Goal: Task Accomplishment & Management: Manage account settings

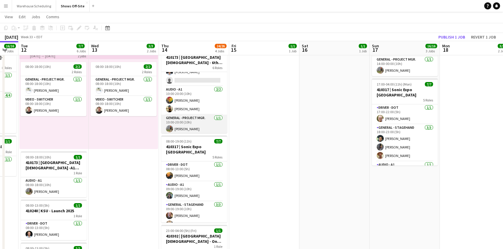
click at [201, 125] on app-card-role "General - Project Mgr. 1/1 10:00-20:00 (10h) Grant Buro" at bounding box center [194, 125] width 66 height 20
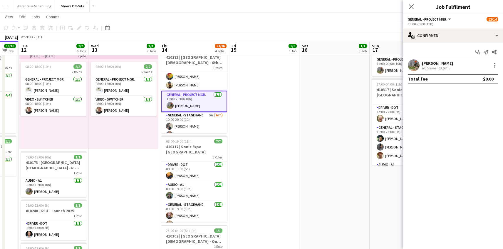
scroll to position [53, 0]
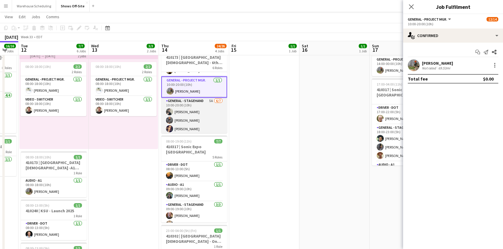
click at [201, 111] on app-card-role "General - Stagehand 5A 6/7 10:00-20:00 (10h) Carson Pair Jacquie O Rodrigeuz-Si…" at bounding box center [194, 133] width 66 height 71
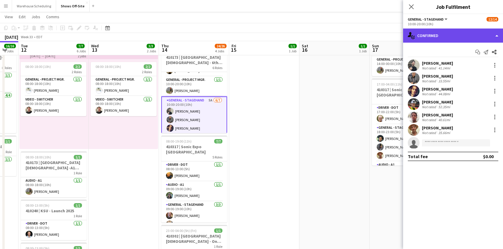
click at [472, 36] on div "single-neutral-actions-check-2 Confirmed" at bounding box center [453, 36] width 100 height 14
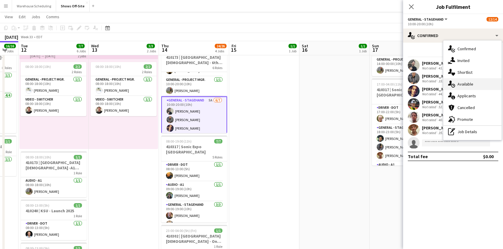
click at [485, 84] on div "single-neutral-actions-upload Available" at bounding box center [473, 84] width 58 height 12
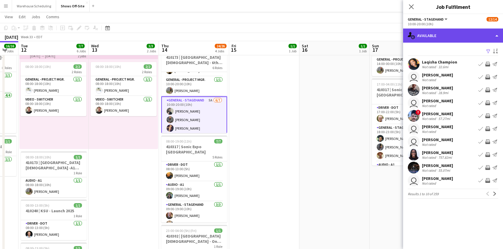
click at [452, 32] on div "single-neutral-actions-upload Available" at bounding box center [453, 36] width 100 height 14
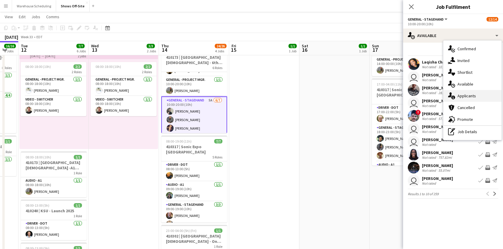
click at [470, 98] on div "single-neutral-actions-information Applicants" at bounding box center [473, 96] width 58 height 12
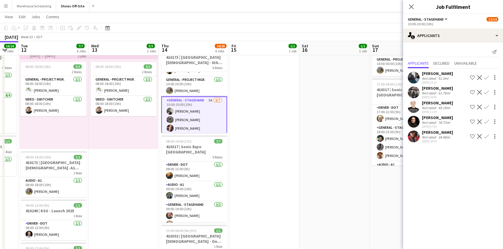
click at [488, 92] on app-icon "Confirm" at bounding box center [487, 92] width 5 height 5
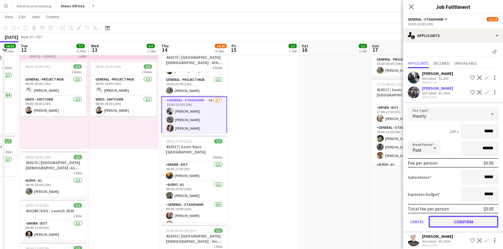
click at [467, 223] on button "Confirm" at bounding box center [464, 222] width 70 height 12
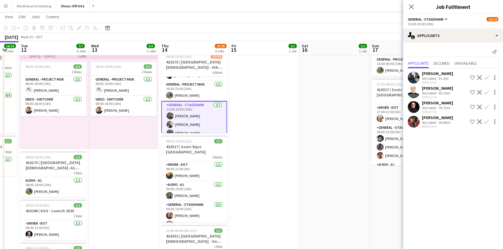
click at [407, 6] on div "Close pop-in" at bounding box center [411, 7] width 16 height 14
click at [412, 7] on icon at bounding box center [412, 7] width 6 height 6
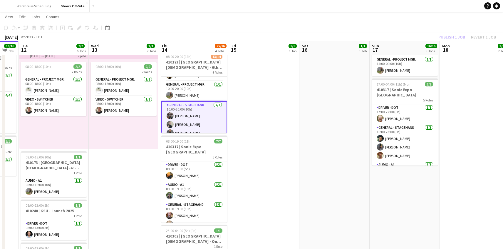
click at [440, 26] on app-toolbar "Copy Paste Paste Command V Paste with crew Command Shift V Paste linked Job [GE…" at bounding box center [251, 28] width 503 height 10
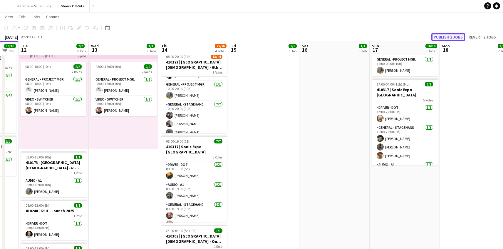
click at [450, 39] on button "Publish 2 jobs" at bounding box center [449, 37] width 34 height 8
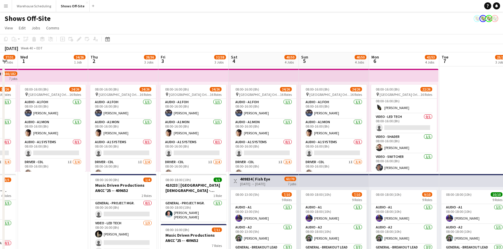
scroll to position [0, 124]
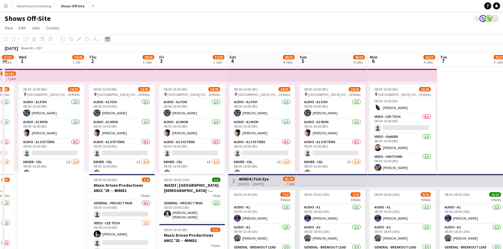
click at [106, 41] on icon at bounding box center [107, 39] width 4 height 5
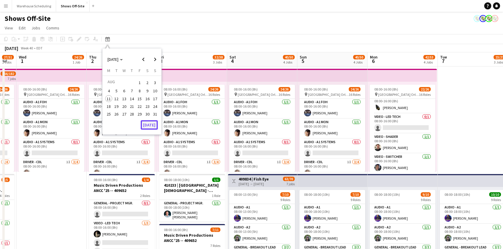
click at [151, 123] on button "[DATE]" at bounding box center [149, 124] width 17 height 9
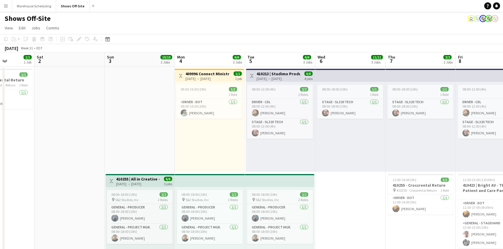
scroll to position [0, 171]
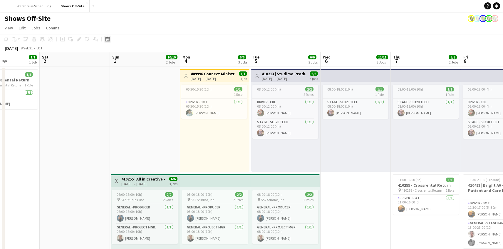
click at [108, 38] on icon "Date picker" at bounding box center [107, 39] width 5 height 5
click at [157, 60] on span "Next month" at bounding box center [155, 60] width 12 height 12
click at [153, 61] on span "Next month" at bounding box center [155, 60] width 12 height 12
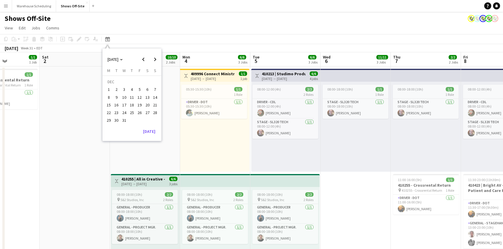
click at [148, 88] on span "6" at bounding box center [147, 89] width 7 height 7
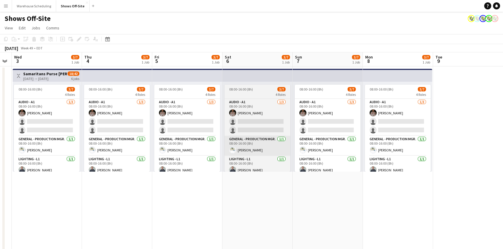
scroll to position [0, 126]
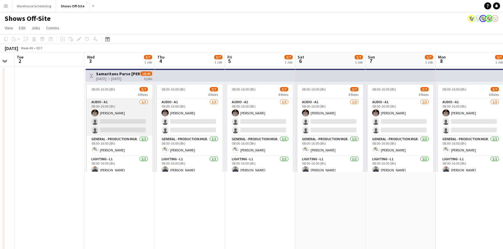
click at [122, 113] on app-card-role "Audio - A1 1/3 08:00-16:00 (8h) Bobby Ditzler single-neutral-actions single-neu…" at bounding box center [120, 117] width 66 height 37
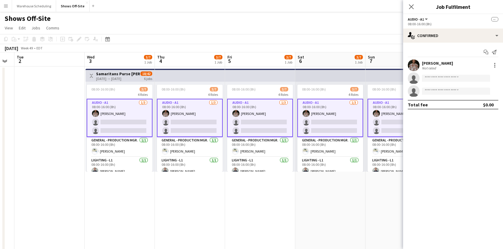
click at [122, 75] on h3 "Samaritans Purse Ricky Scaggs Christmas '25 Weknd 1 -- 409867" at bounding box center [118, 73] width 44 height 5
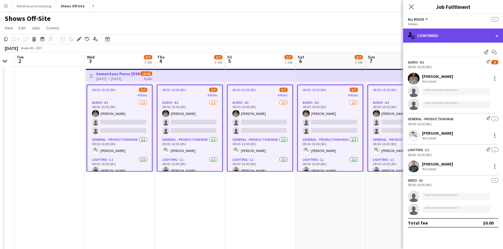
click at [445, 34] on div "single-neutral-actions-check-2 Confirmed" at bounding box center [453, 36] width 100 height 14
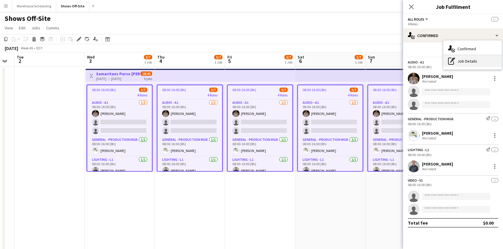
click at [462, 60] on div "pen-write Job Details" at bounding box center [473, 61] width 58 height 12
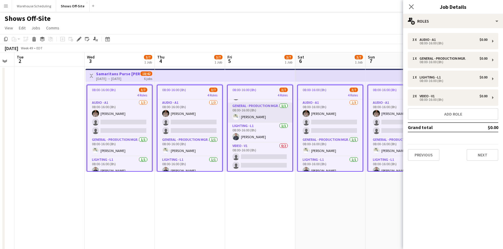
scroll to position [0, 0]
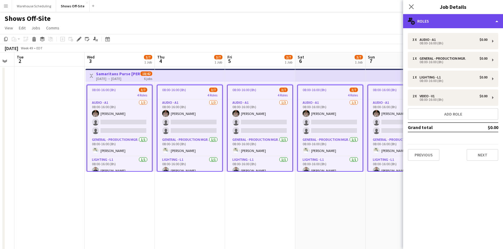
click at [466, 18] on div "multiple-users-add Roles" at bounding box center [453, 21] width 100 height 14
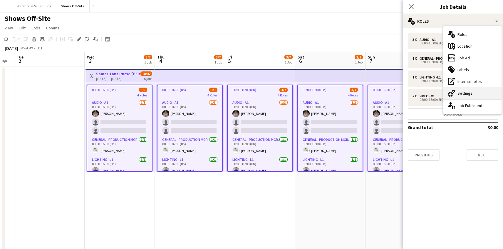
click at [471, 93] on div "cog-double-3 Settings" at bounding box center [473, 93] width 58 height 12
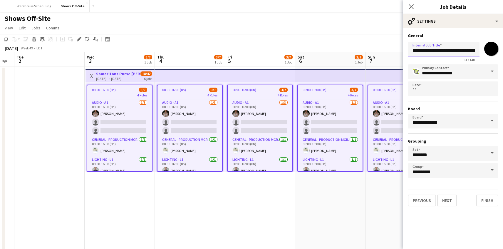
scroll to position [0, 62]
drag, startPoint x: 445, startPoint y: 50, endPoint x: 506, endPoint y: 50, distance: 60.3
click at [412, 6] on icon "Close pop-in" at bounding box center [412, 7] width 6 height 6
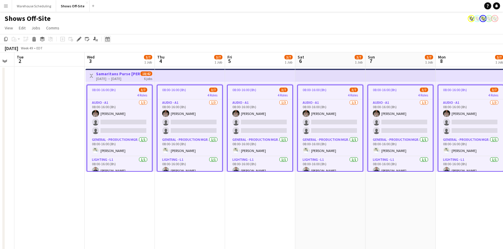
click at [109, 38] on icon at bounding box center [107, 39] width 4 height 5
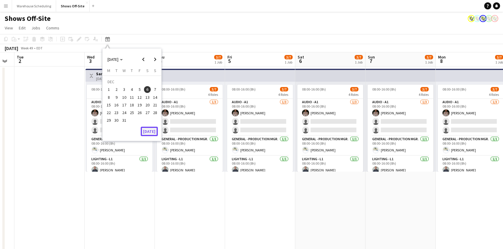
click at [148, 130] on button "[DATE]" at bounding box center [149, 131] width 17 height 9
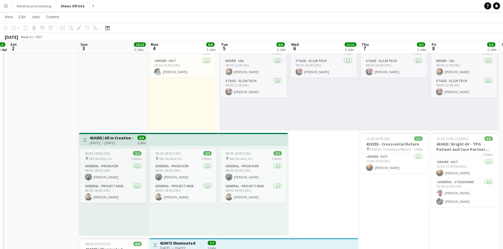
scroll to position [41, 0]
click at [108, 28] on icon "Date picker" at bounding box center [107, 28] width 5 height 5
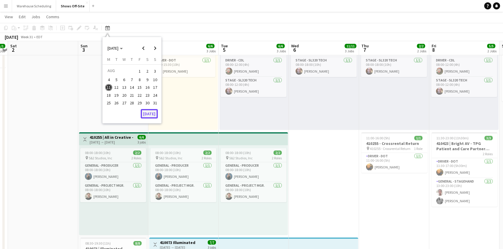
click at [147, 115] on button "[DATE]" at bounding box center [149, 113] width 17 height 9
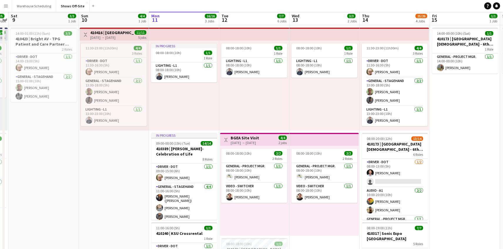
scroll to position [0, 0]
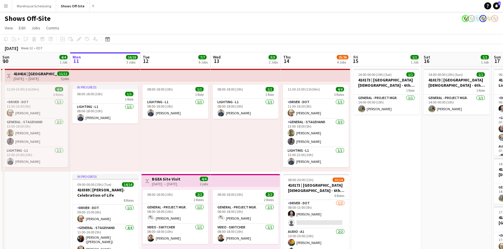
click at [166, 42] on app-toolbar "Copy Paste Paste Command V Paste with crew Command Shift V Paste linked Job [GE…" at bounding box center [251, 39] width 503 height 10
click at [109, 39] on icon "Date picker" at bounding box center [107, 39] width 5 height 5
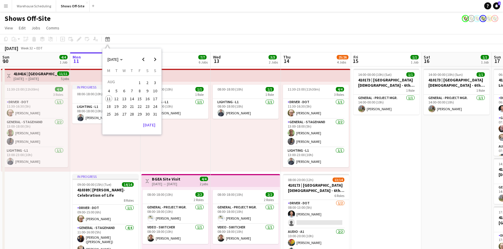
click at [141, 34] on app-toolbar "Copy Paste Paste Command V Paste with crew Command Shift V Paste linked Job [GE…" at bounding box center [251, 39] width 503 height 10
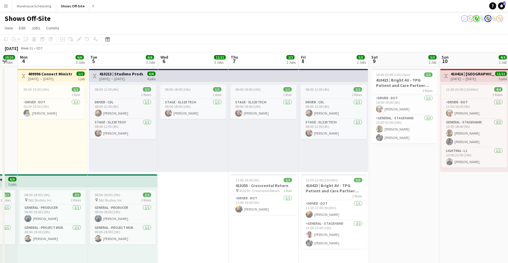
click at [171, 38] on app-toolbar "Copy Paste Paste Command V Paste with crew Command Shift V Paste linked Job [GE…" at bounding box center [254, 39] width 508 height 10
click at [107, 38] on icon at bounding box center [107, 39] width 4 height 5
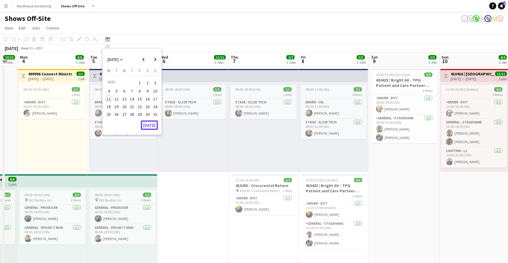
click at [146, 124] on button "[DATE]" at bounding box center [149, 124] width 17 height 9
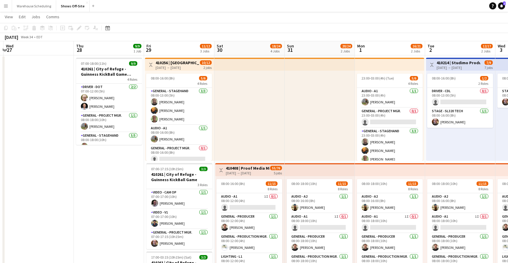
scroll to position [0, 211]
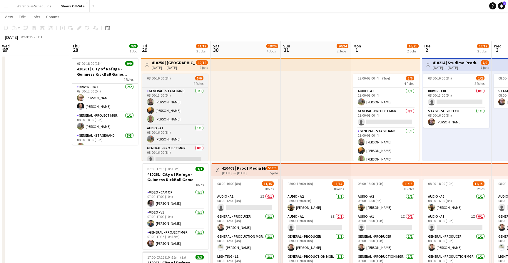
click at [165, 85] on div "4 Roles" at bounding box center [175, 83] width 66 height 5
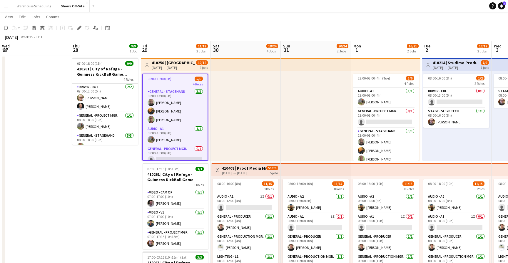
click at [168, 66] on div "[DATE] → [DATE]" at bounding box center [174, 67] width 44 height 4
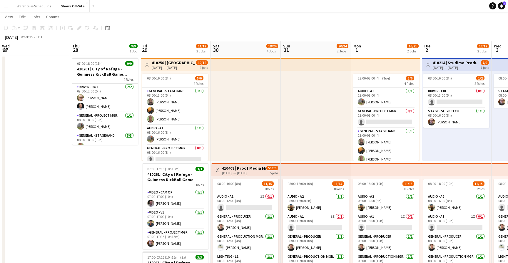
click at [172, 64] on h3 "410256 | Mount Paran - Fall Camp 2025" at bounding box center [174, 62] width 44 height 5
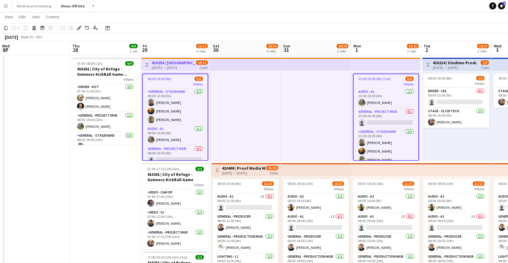
click at [176, 62] on h3 "410256 | Mount Paran - Fall Camp 2025" at bounding box center [174, 62] width 44 height 5
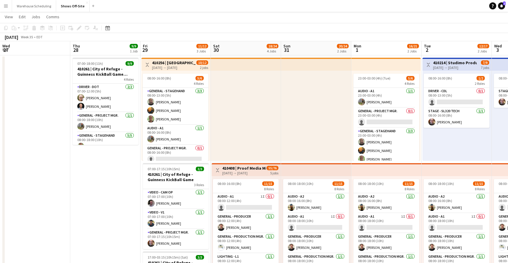
click at [176, 62] on h3 "410256 | Mount Paran - Fall Camp 2025" at bounding box center [174, 62] width 44 height 5
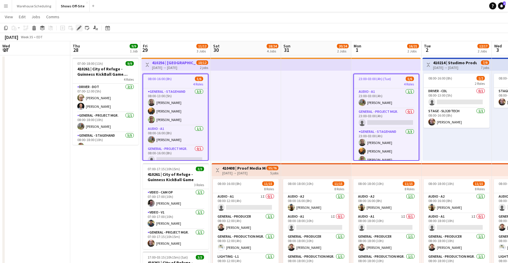
click at [80, 28] on icon at bounding box center [78, 27] width 3 height 3
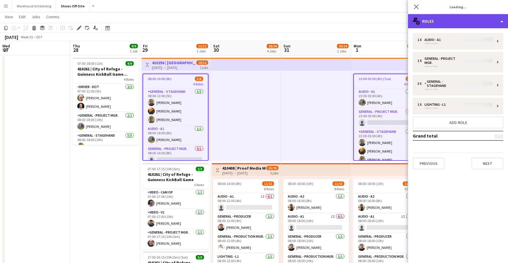
click at [464, 20] on div "multiple-users-add Roles" at bounding box center [458, 21] width 100 height 14
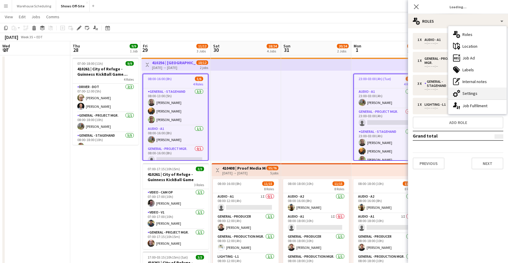
click at [474, 93] on div "cog-double-3 Settings" at bounding box center [477, 93] width 58 height 12
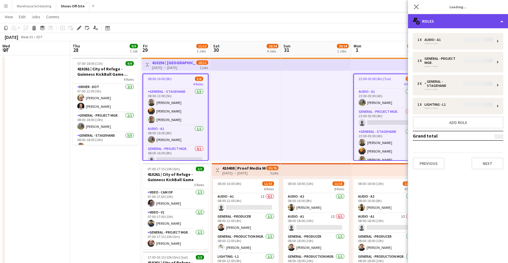
click at [446, 20] on div "multiple-users-add Roles" at bounding box center [458, 21] width 100 height 14
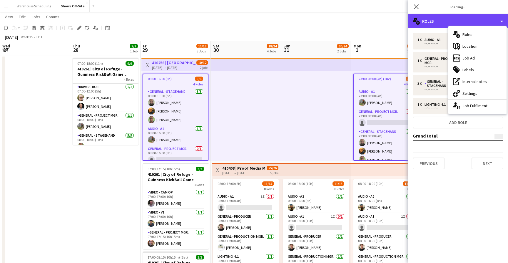
type input "*******"
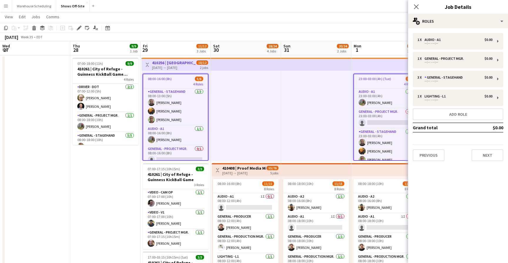
click at [465, 32] on div "1 x Audio - A1 $0.00 --:-- - --:-- 1 x General - Project Mgr. $0.00 --:-- - --:…" at bounding box center [458, 96] width 100 height 137
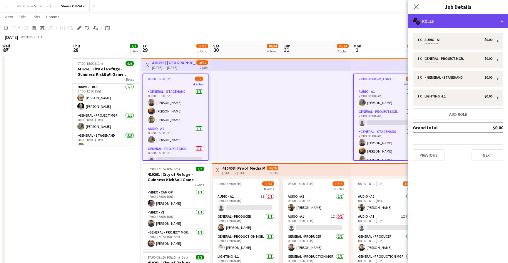
click at [457, 18] on div "multiple-users-add Roles" at bounding box center [458, 21] width 100 height 14
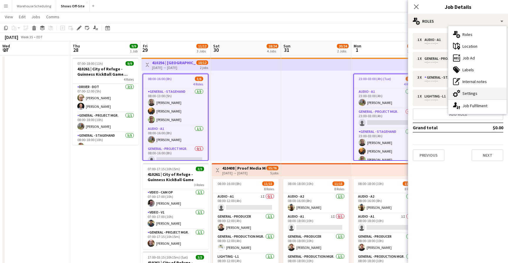
click at [470, 93] on div "cog-double-3 Settings" at bounding box center [477, 93] width 58 height 12
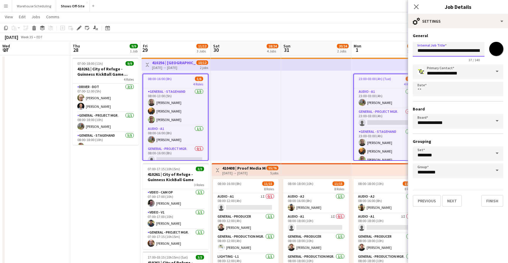
click at [438, 50] on input "**********" at bounding box center [449, 49] width 72 height 15
drag, startPoint x: 459, startPoint y: 51, endPoint x: 435, endPoint y: 51, distance: 23.5
click at [435, 51] on input "**********" at bounding box center [449, 49] width 72 height 15
paste input "**********"
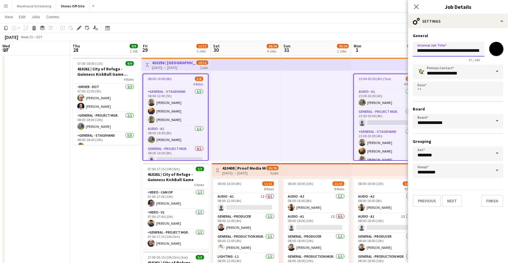
click at [422, 49] on input "**********" at bounding box center [449, 49] width 72 height 15
drag, startPoint x: 423, startPoint y: 51, endPoint x: 490, endPoint y: 56, distance: 66.9
click at [490, 56] on div "**********" at bounding box center [458, 50] width 91 height 23
paste input "*******"
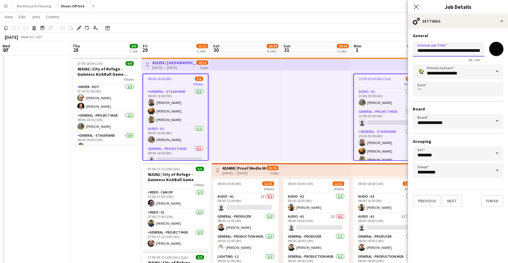
drag, startPoint x: 475, startPoint y: 50, endPoint x: 373, endPoint y: 49, distance: 102.3
click at [373, 49] on body "Menu Boards Boards Boards All jobs Status Workforce Workforce My Workforce Recr…" at bounding box center [254, 266] width 508 height 555
type input "**********"
click at [415, 5] on icon "Close pop-in" at bounding box center [416, 7] width 6 height 6
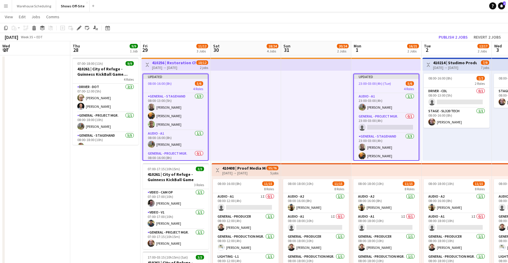
click at [400, 22] on app-page-menu "View Day view expanded Day view collapsed Month view Date picker Jump to [DATE]…" at bounding box center [254, 17] width 508 height 11
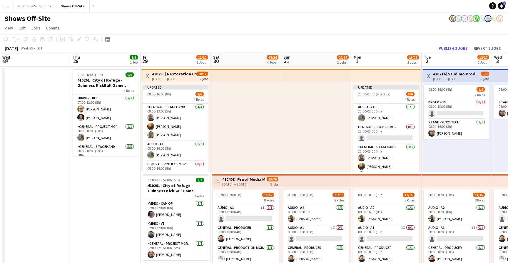
click at [405, 34] on app-page-menu "View Day view expanded Day view collapsed Month view Date picker Jump to [DATE]…" at bounding box center [254, 28] width 508 height 11
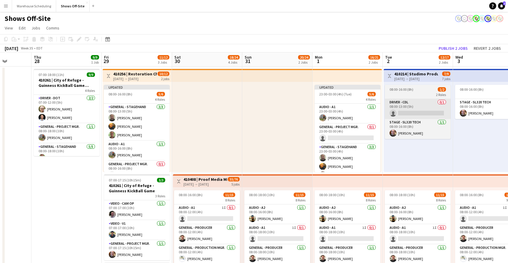
scroll to position [0, 176]
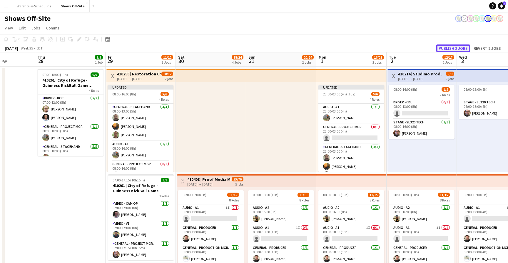
click at [443, 49] on button "Publish 2 jobs" at bounding box center [453, 48] width 34 height 8
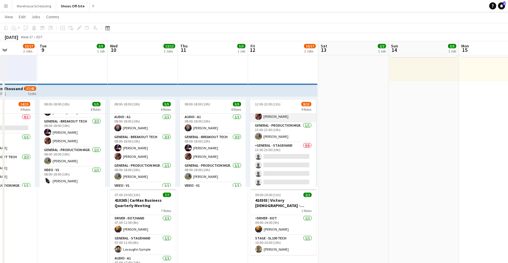
scroll to position [59, 0]
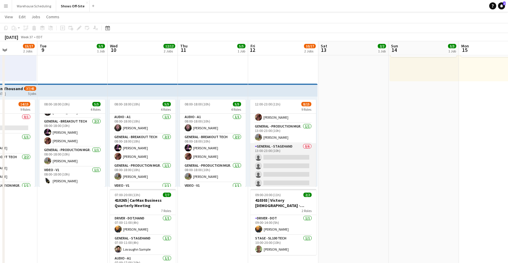
click at [289, 161] on app-card-role "General - Stagehand 0/6 13:00-23:00 (10h) single-neutral-actions single-neutral…" at bounding box center [283, 174] width 66 height 63
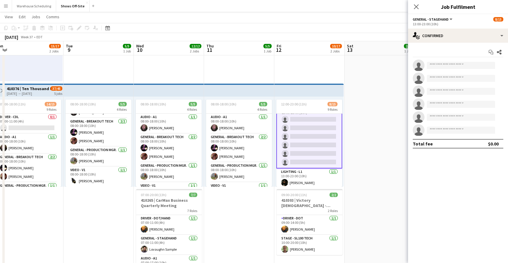
scroll to position [113, 0]
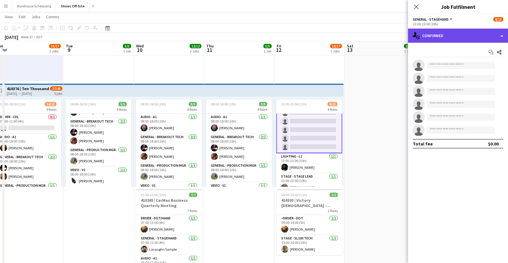
click at [459, 42] on div "single-neutral-actions-check-2 Confirmed" at bounding box center [458, 36] width 100 height 14
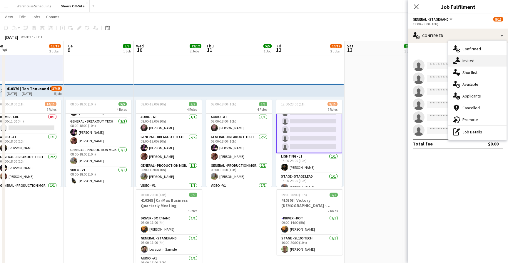
click at [461, 64] on div "single-neutral-actions-share-1 Invited" at bounding box center [477, 61] width 58 height 12
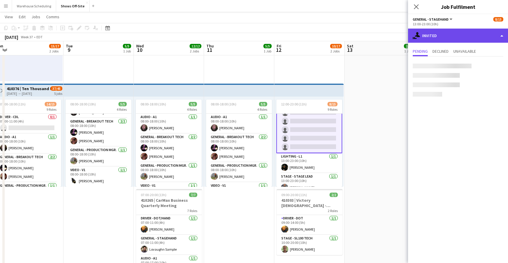
click at [454, 36] on div "single-neutral-actions-share-1 Invited" at bounding box center [458, 36] width 100 height 14
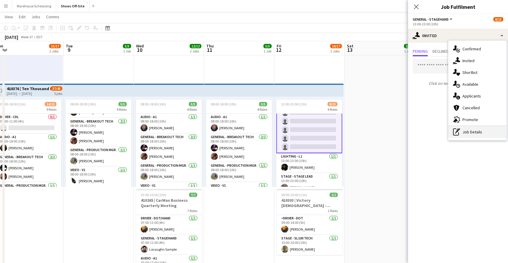
click at [468, 134] on div "pen-write Job Details" at bounding box center [477, 132] width 58 height 12
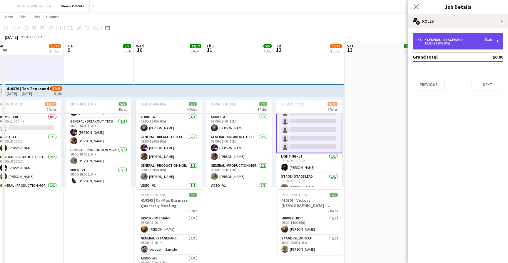
click at [457, 37] on div "6 x General - Stagehand $0.00 13:00-23:00 (10h)" at bounding box center [458, 41] width 91 height 16
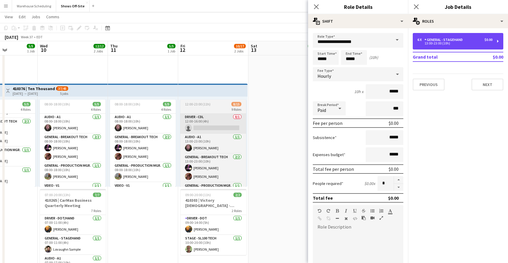
scroll to position [0, 245]
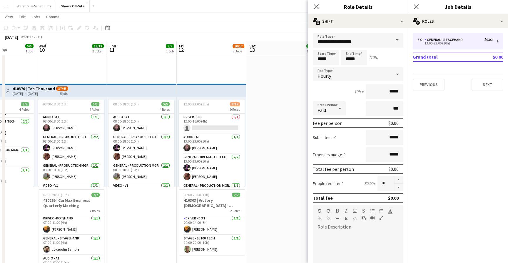
click at [313, 11] on div "Close pop-in" at bounding box center [316, 7] width 16 height 14
click at [415, 4] on icon "Close pop-in" at bounding box center [416, 7] width 6 height 6
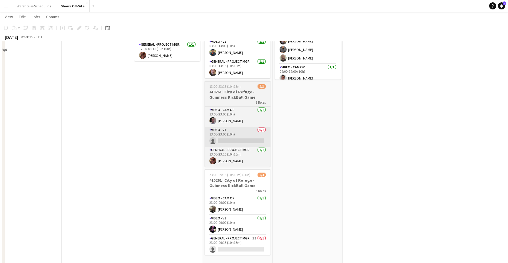
scroll to position [291, 0]
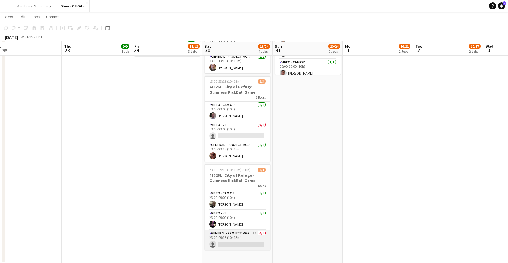
click at [243, 237] on app-card-role "General - Project Mgr. 1I 0/1 23:00-09:15 (10h15m) single-neutral-actions" at bounding box center [238, 240] width 66 height 20
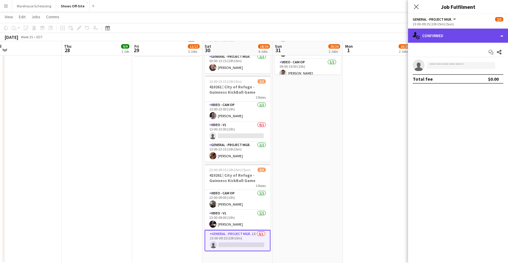
click at [485, 39] on div "single-neutral-actions-check-2 Confirmed" at bounding box center [458, 36] width 100 height 14
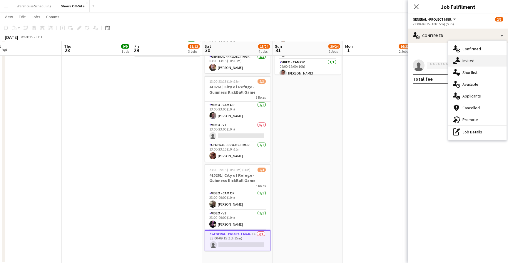
click at [480, 64] on div "single-neutral-actions-share-1 Invited" at bounding box center [477, 61] width 58 height 12
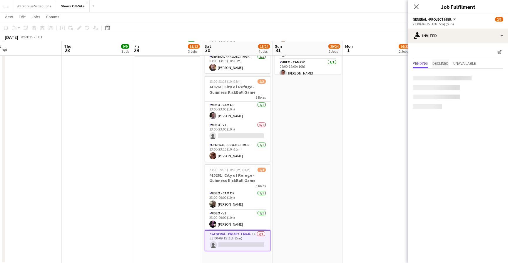
click at [445, 61] on span "Declined" at bounding box center [440, 63] width 16 height 4
click at [419, 63] on span "Pending" at bounding box center [420, 63] width 15 height 4
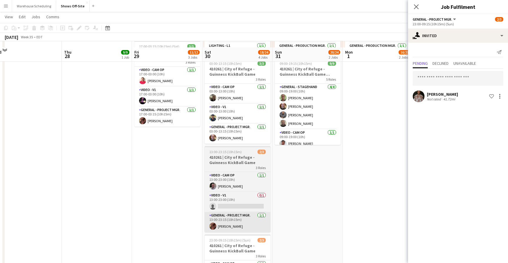
scroll to position [227, 0]
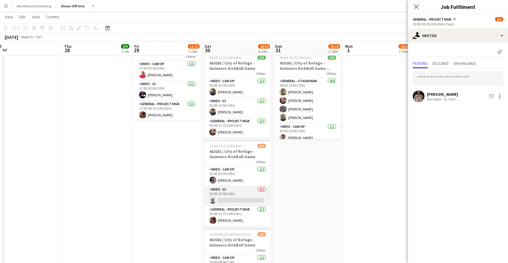
click at [238, 201] on app-card-role "Video - V1 0/1 13:00-23:00 (10h) single-neutral-actions" at bounding box center [238, 196] width 66 height 20
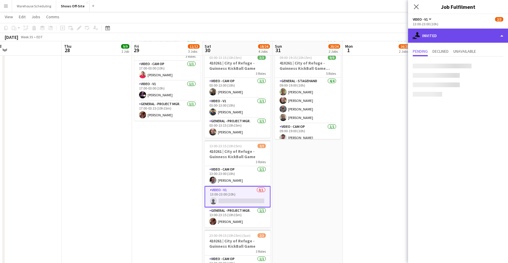
click at [460, 42] on div "single-neutral-actions-share-1 Invited" at bounding box center [458, 36] width 100 height 14
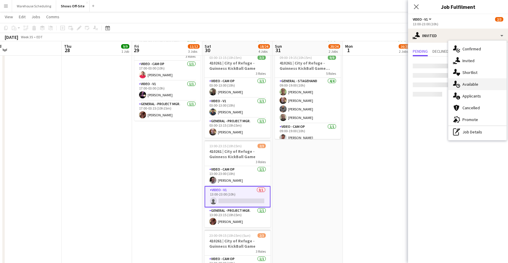
click at [475, 86] on div "single-neutral-actions-upload Available" at bounding box center [477, 84] width 58 height 12
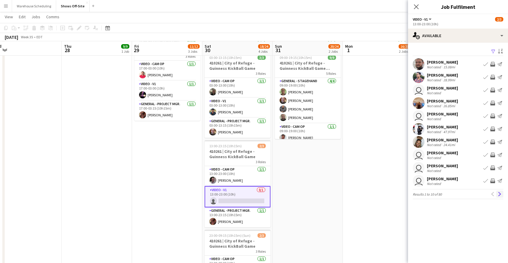
click at [500, 194] on app-icon "Next" at bounding box center [500, 194] width 4 height 4
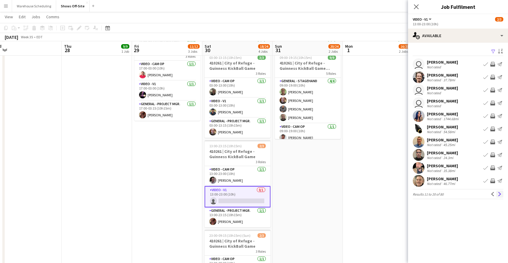
click at [500, 194] on app-icon "Next" at bounding box center [500, 194] width 4 height 4
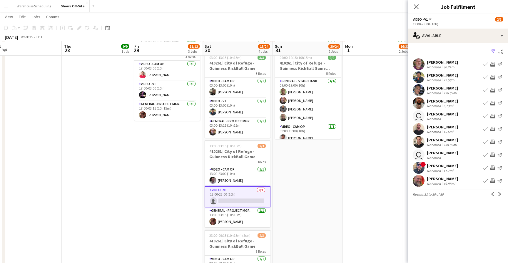
click at [500, 194] on app-icon "Next" at bounding box center [500, 194] width 4 height 4
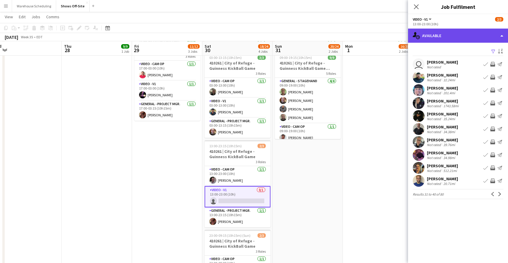
click at [444, 34] on div "single-neutral-actions-upload Available" at bounding box center [458, 36] width 100 height 14
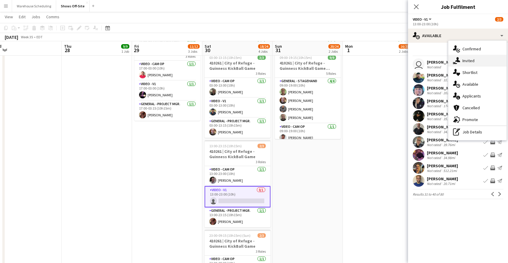
click at [461, 60] on div "single-neutral-actions-share-1 Invited" at bounding box center [477, 61] width 58 height 12
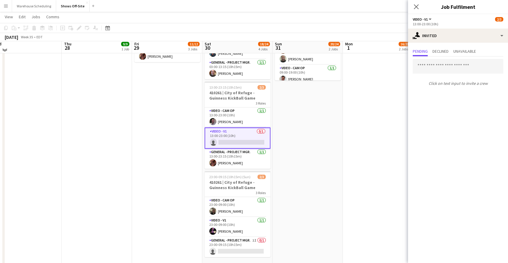
scroll to position [290, 0]
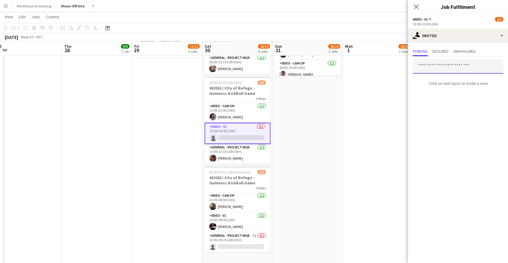
click at [427, 66] on input "text" at bounding box center [458, 66] width 91 height 15
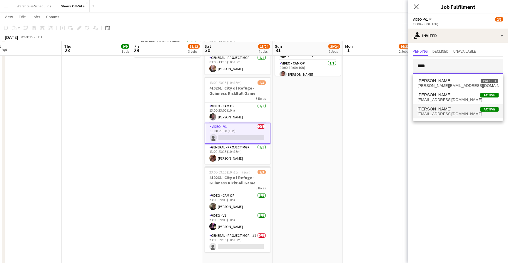
type input "****"
click at [439, 114] on span "kylep150@gmail.com" at bounding box center [457, 113] width 81 height 5
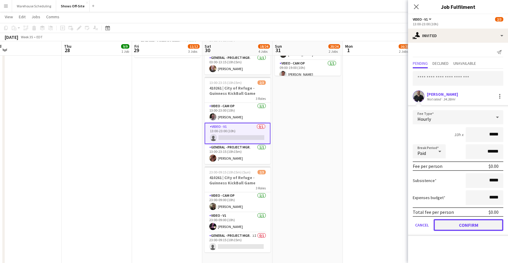
click at [474, 224] on button "Confirm" at bounding box center [469, 225] width 70 height 12
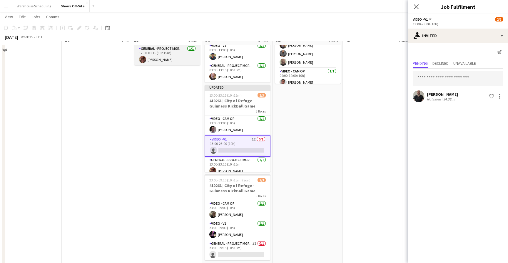
scroll to position [291, 0]
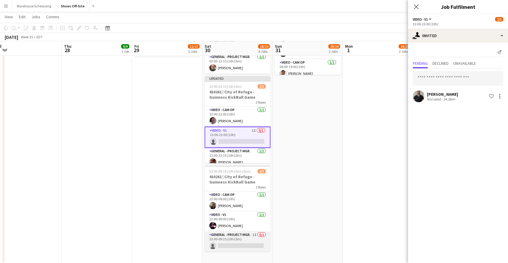
click at [226, 240] on app-card-role "General - Project Mgr. 1I 0/1 23:00-09:15 (10h15m) single-neutral-actions" at bounding box center [238, 241] width 66 height 20
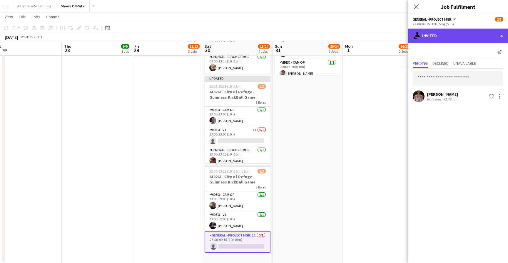
click at [452, 35] on div "single-neutral-actions-share-1 Invited" at bounding box center [458, 36] width 100 height 14
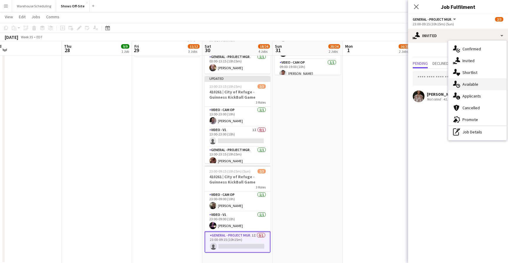
click at [468, 80] on div "single-neutral-actions-upload Available" at bounding box center [477, 84] width 58 height 12
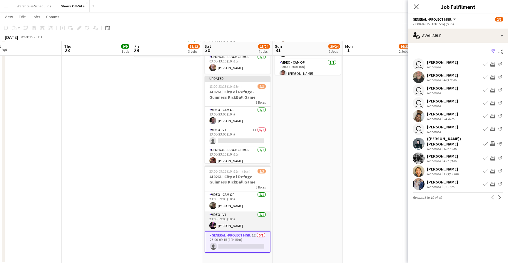
click at [242, 217] on app-card-role "Video - V1 1/1 23:00-09:00 (10h) Nate Cook" at bounding box center [238, 221] width 66 height 20
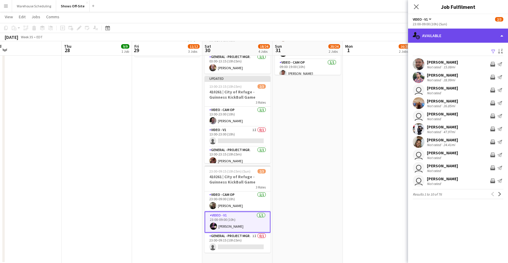
click at [450, 36] on div "single-neutral-actions-upload Available" at bounding box center [458, 36] width 100 height 14
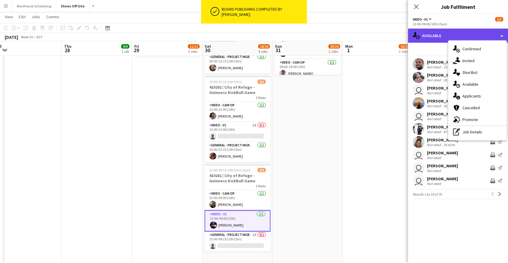
click at [449, 32] on div "single-neutral-actions-upload Available" at bounding box center [458, 36] width 100 height 14
click at [500, 196] on button "Next" at bounding box center [499, 193] width 7 height 7
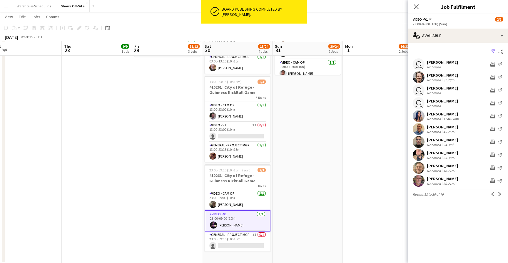
click at [500, 196] on button "Next" at bounding box center [499, 193] width 7 height 7
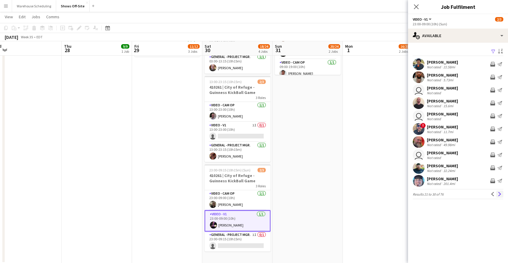
click at [500, 195] on app-icon "Next" at bounding box center [500, 194] width 4 height 4
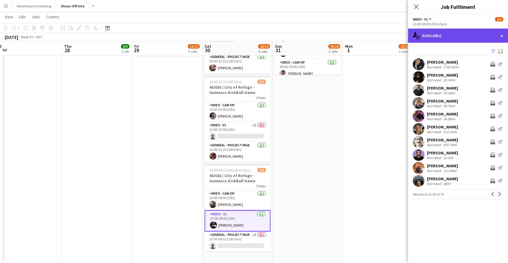
click at [462, 36] on div "single-neutral-actions-upload Available" at bounding box center [458, 36] width 100 height 14
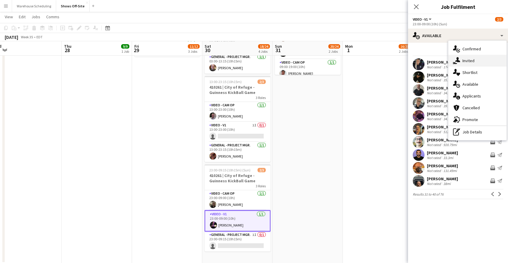
click at [465, 63] on div "single-neutral-actions-share-1 Invited" at bounding box center [477, 61] width 58 height 12
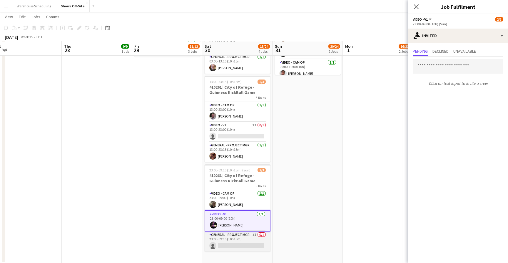
click at [241, 242] on app-card-role "General - Project Mgr. 1I 0/1 23:00-09:15 (10h15m) single-neutral-actions" at bounding box center [238, 241] width 66 height 20
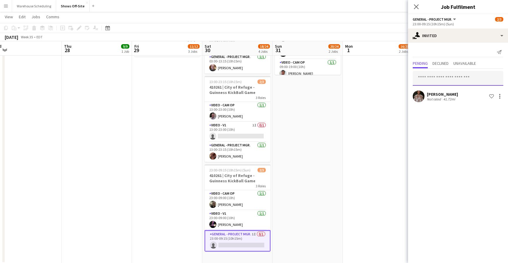
click at [449, 73] on input "text" at bounding box center [458, 78] width 91 height 15
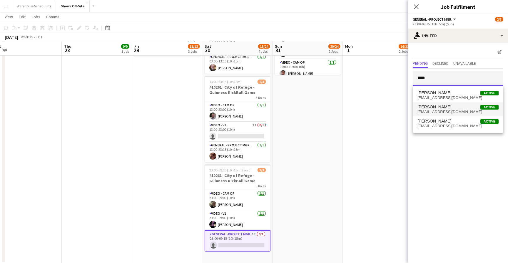
type input "****"
click at [446, 108] on span "Noah Lucas Active" at bounding box center [457, 106] width 81 height 5
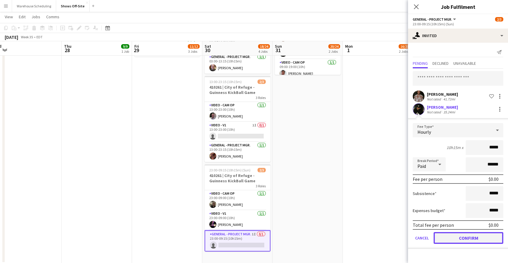
click at [467, 238] on button "Confirm" at bounding box center [469, 238] width 70 height 12
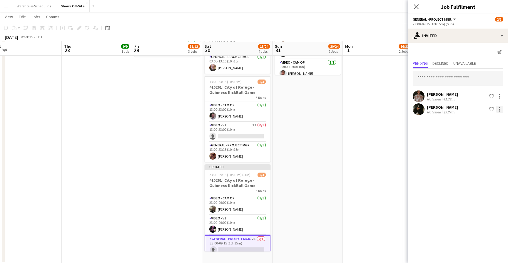
click at [501, 108] on div at bounding box center [499, 109] width 7 height 7
click at [478, 161] on span "Cancel invitation" at bounding box center [481, 162] width 34 height 5
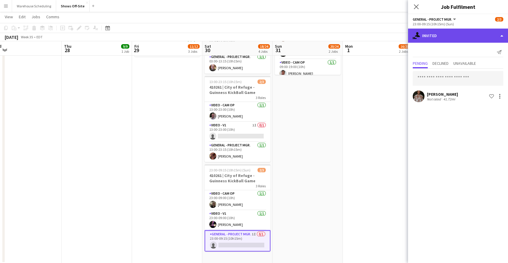
click at [457, 36] on div "single-neutral-actions-share-1 Invited" at bounding box center [458, 36] width 100 height 14
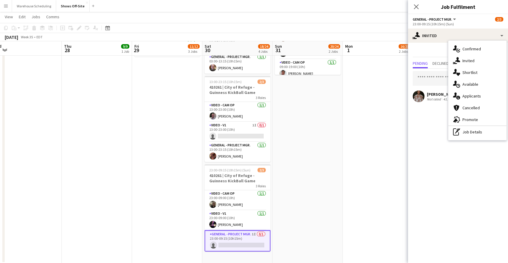
click at [426, 124] on mat-expansion-panel "user-plus Invited Send notification Pending Declined Unavailable Bobby Ditzler …" at bounding box center [458, 153] width 100 height 220
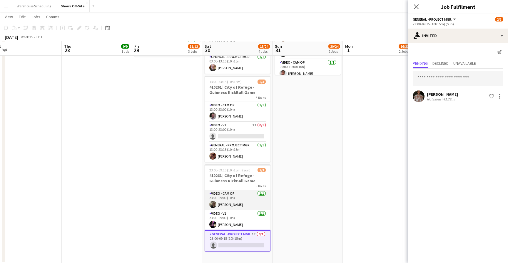
click at [231, 203] on app-card-role "Video - Cam Op 1/1 23:00-09:00 (10h) Greg Yeager" at bounding box center [238, 200] width 66 height 20
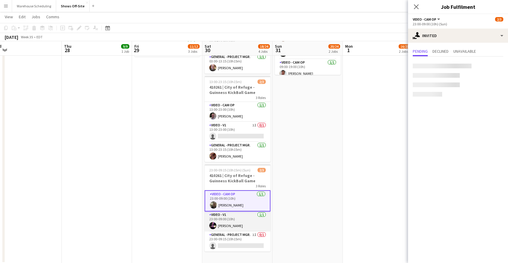
click at [228, 219] on app-card-role "Video - V1 1/1 23:00-09:00 (10h) Nate Cook" at bounding box center [238, 221] width 66 height 20
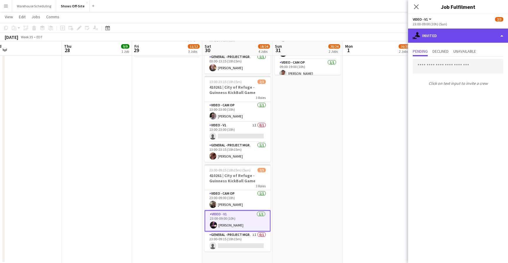
click at [447, 34] on div "single-neutral-actions-share-1 Invited" at bounding box center [458, 36] width 100 height 14
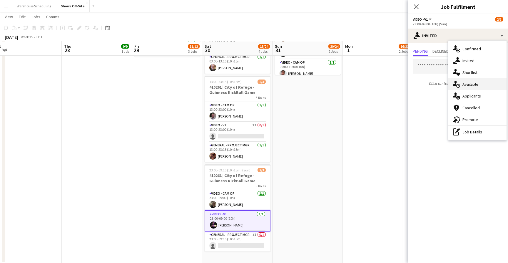
click at [468, 86] on div "single-neutral-actions-upload Available" at bounding box center [477, 84] width 58 height 12
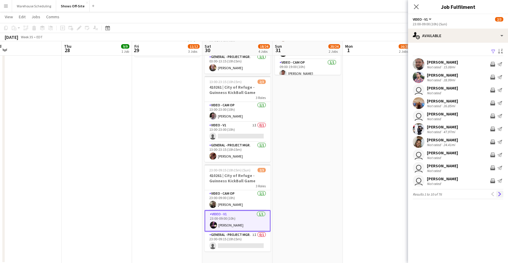
click at [500, 192] on app-icon "Next" at bounding box center [500, 194] width 4 height 4
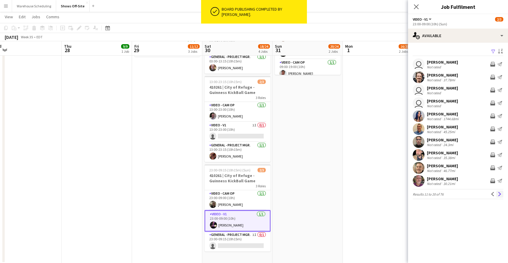
click at [500, 192] on app-icon "Next" at bounding box center [500, 194] width 4 height 4
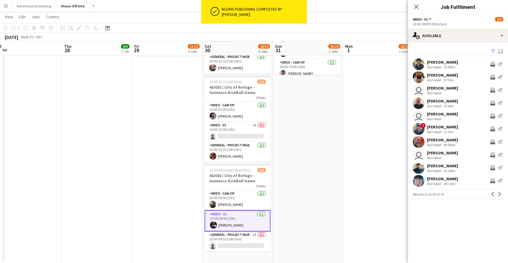
click at [500, 192] on app-icon "Next" at bounding box center [500, 194] width 4 height 4
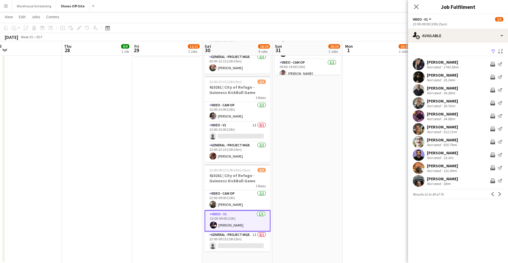
click at [500, 192] on app-icon "Next" at bounding box center [500, 194] width 4 height 4
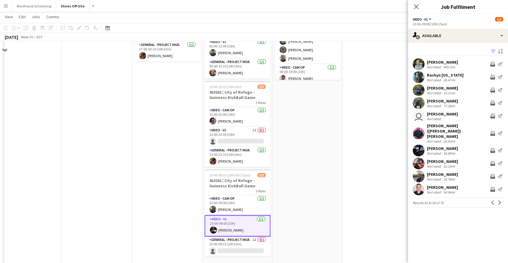
scroll to position [291, 0]
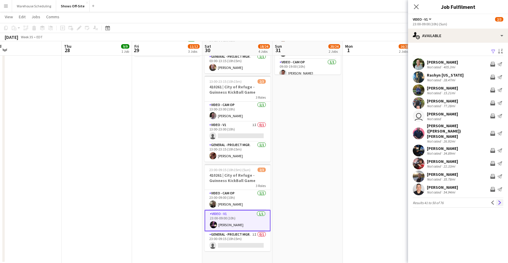
click at [501, 200] on app-icon "Next" at bounding box center [500, 202] width 4 height 4
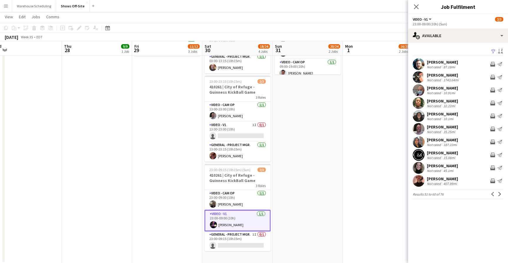
click at [244, 225] on app-card-role "Video - V1 1/1 23:00-09:00 (10h) Nate Cook" at bounding box center [238, 220] width 66 height 21
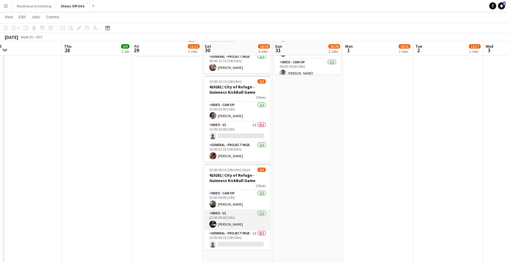
click at [237, 226] on app-card-role "Video - V1 1/1 23:00-09:00 (10h) Nate Cook" at bounding box center [238, 220] width 66 height 20
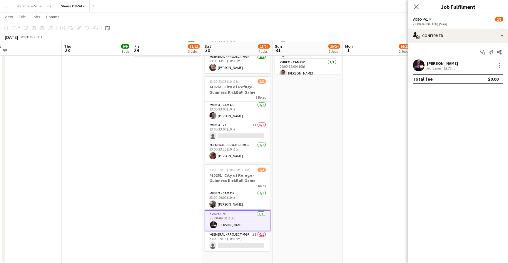
click at [495, 72] on app-confirmed-crew "Nate Cook Not rated 18.72mi Total fee $0.00" at bounding box center [458, 71] width 100 height 24
click at [498, 66] on div at bounding box center [499, 65] width 7 height 7
click at [476, 128] on button "Remove" at bounding box center [480, 133] width 46 height 14
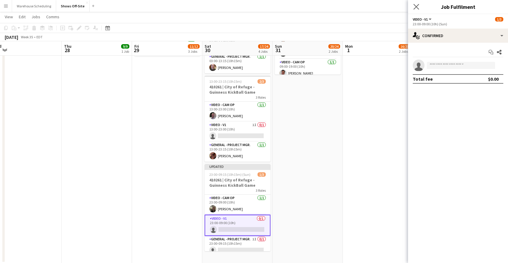
click at [420, 10] on app-icon "Close pop-in" at bounding box center [416, 7] width 9 height 9
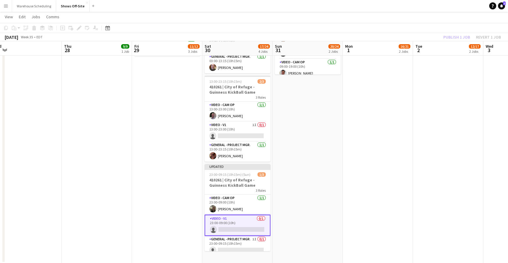
click at [452, 20] on app-page-menu "View Day view expanded Day view collapsed Month view Date picker Jump to [DATE]…" at bounding box center [254, 17] width 508 height 11
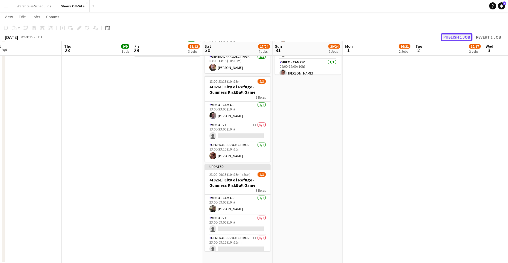
click at [450, 35] on button "Publish 1 job" at bounding box center [456, 37] width 31 height 8
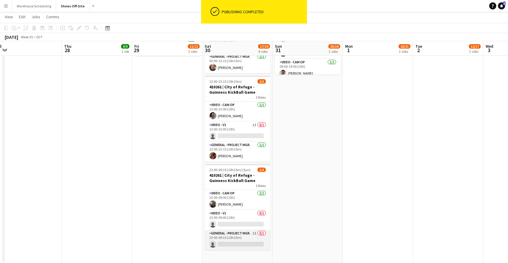
click at [228, 244] on app-card-role "General - Project Mgr. 1I 0/1 23:00-09:15 (10h15m) single-neutral-actions" at bounding box center [238, 240] width 66 height 20
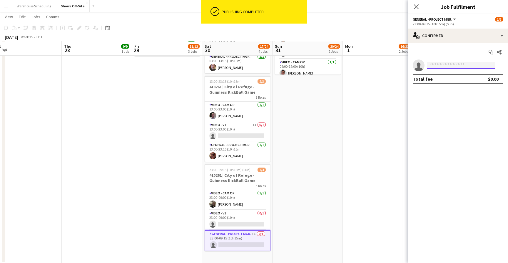
click at [454, 66] on input at bounding box center [461, 65] width 68 height 7
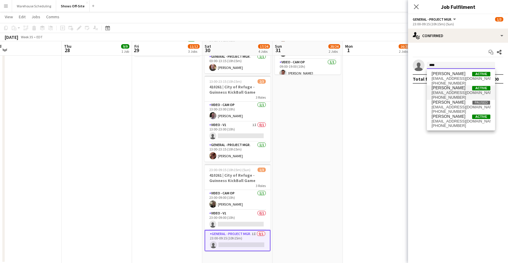
type input "****"
click at [450, 96] on span "+14049923297" at bounding box center [461, 97] width 59 height 5
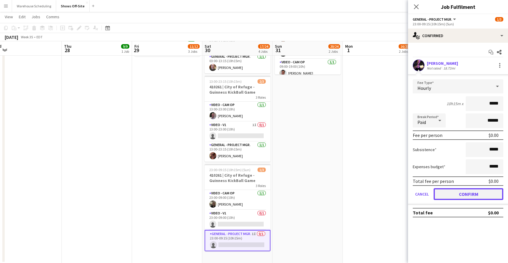
click at [466, 192] on button "Confirm" at bounding box center [469, 194] width 70 height 12
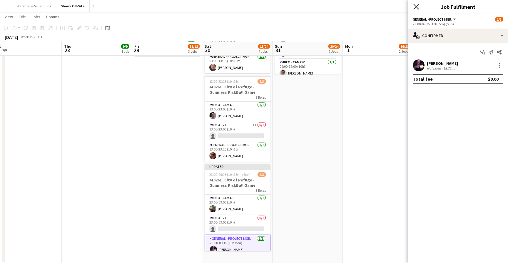
click at [418, 9] on icon at bounding box center [416, 7] width 6 height 6
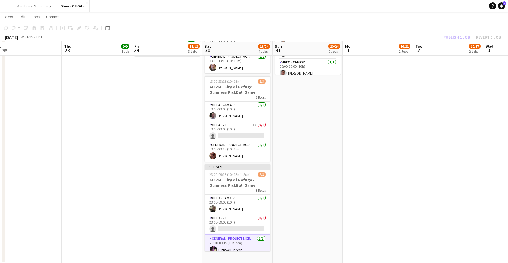
click at [449, 19] on app-page-menu "View Day view expanded Day view collapsed Month view Date picker Jump to [DATE]…" at bounding box center [254, 17] width 508 height 11
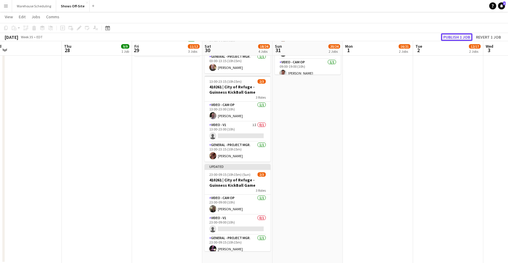
click at [448, 36] on button "Publish 1 job" at bounding box center [456, 37] width 31 height 8
click at [229, 222] on app-card-role "Video - V1 0/1 23:00-09:00 (10h) single-neutral-actions" at bounding box center [238, 224] width 66 height 20
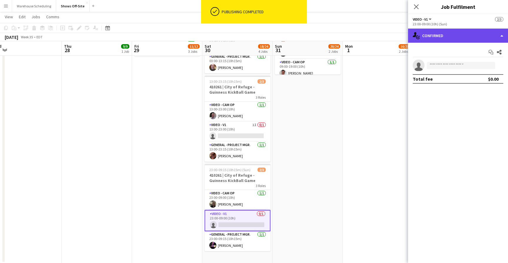
click at [449, 34] on div "single-neutral-actions-check-2 Confirmed" at bounding box center [458, 36] width 100 height 14
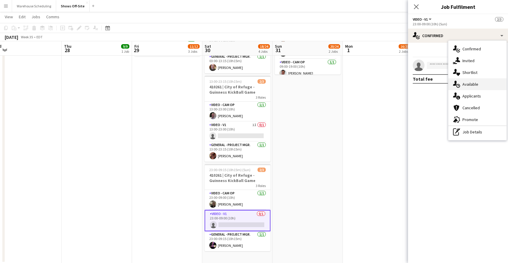
click at [467, 83] on div "single-neutral-actions-upload Available" at bounding box center [477, 84] width 58 height 12
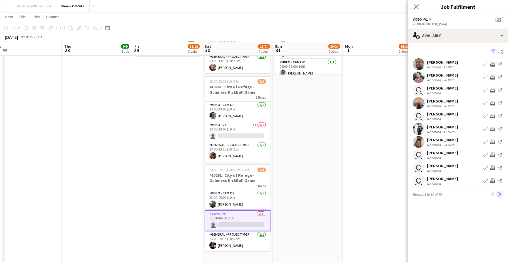
click at [501, 195] on app-icon "Next" at bounding box center [500, 194] width 4 height 4
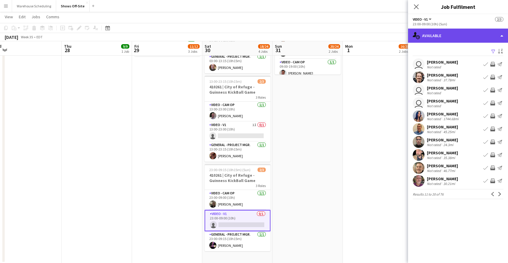
click at [469, 38] on div "single-neutral-actions-upload Available" at bounding box center [458, 36] width 100 height 14
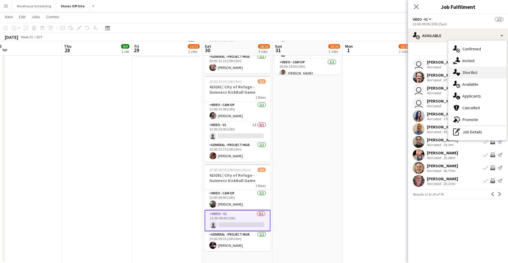
click at [469, 66] on div "single-neutral-actions-heart Shortlist" at bounding box center [477, 72] width 58 height 12
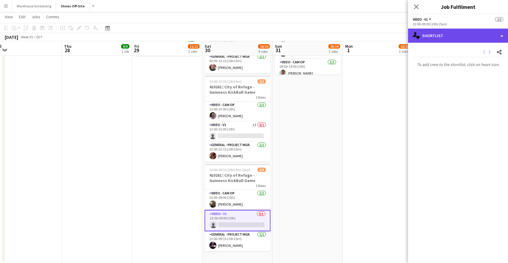
click at [465, 34] on div "single-neutral-actions-heart Shortlist" at bounding box center [458, 36] width 100 height 14
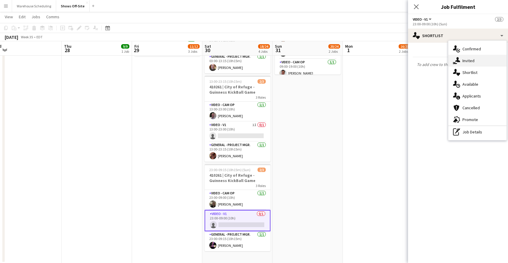
click at [465, 55] on div "single-neutral-actions-share-1 Invited" at bounding box center [477, 61] width 58 height 12
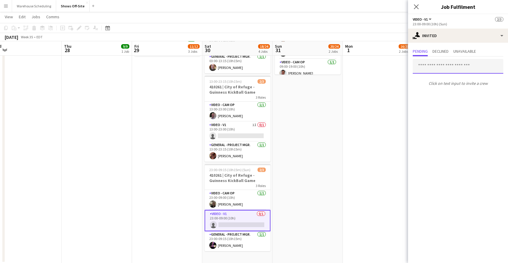
click at [436, 66] on input "text" at bounding box center [458, 66] width 91 height 15
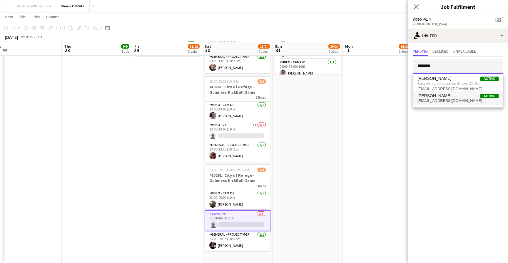
type input "*******"
click at [438, 98] on span "jecrowderiv@gmail.com" at bounding box center [457, 100] width 81 height 5
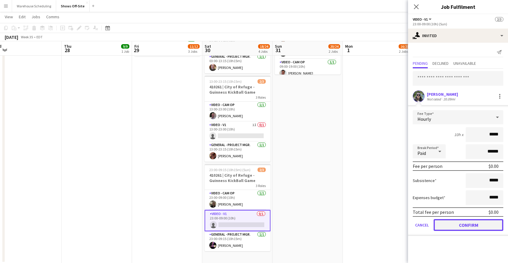
click at [462, 223] on button "Confirm" at bounding box center [469, 225] width 70 height 12
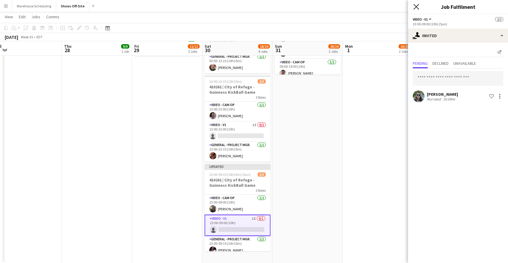
click at [415, 9] on icon "Close pop-in" at bounding box center [416, 7] width 6 height 6
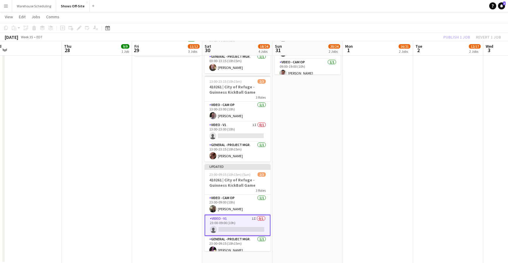
click at [443, 19] on app-page-menu "View Day view expanded Day view collapsed Month view Date picker Jump to [DATE]…" at bounding box center [254, 17] width 508 height 11
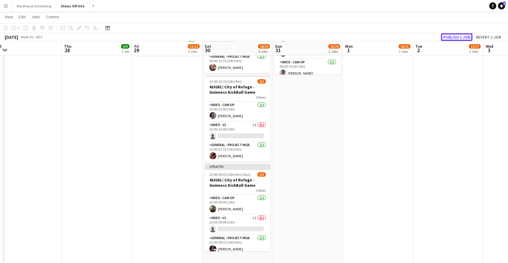
click at [447, 35] on button "Publish 1 job" at bounding box center [456, 37] width 31 height 8
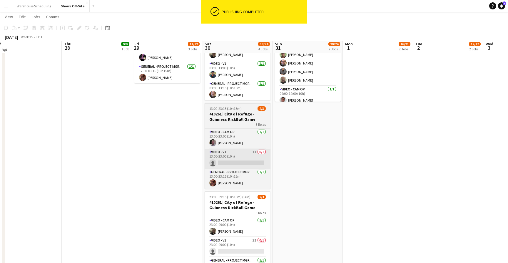
scroll to position [262, 0]
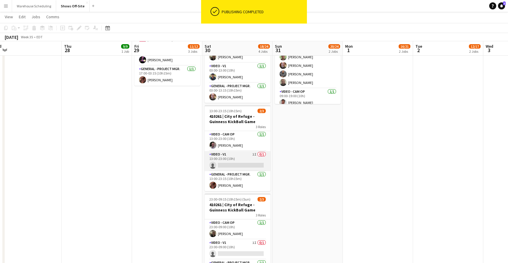
click at [242, 160] on app-card-role "Video - V1 1I 0/1 13:00-23:00 (10h) single-neutral-actions" at bounding box center [238, 161] width 66 height 20
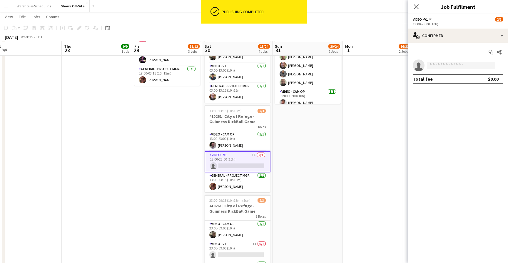
click at [484, 44] on div "Start chat Share single-neutral-actions Total fee $0.00" at bounding box center [458, 66] width 100 height 46
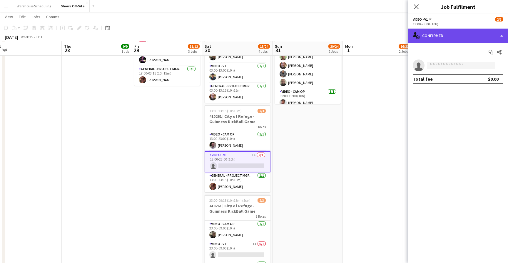
click at [472, 35] on div "single-neutral-actions-check-2 Confirmed" at bounding box center [458, 36] width 100 height 14
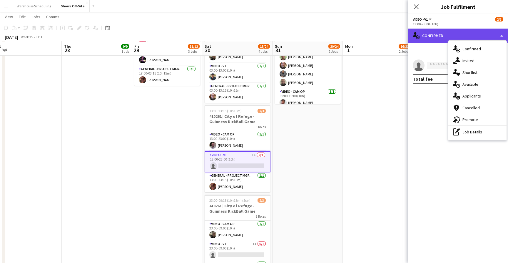
click at [472, 35] on div "single-neutral-actions-check-2 Confirmed" at bounding box center [458, 36] width 100 height 14
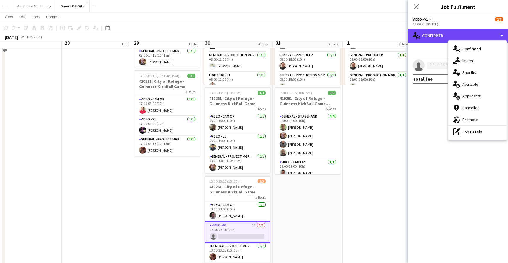
scroll to position [184, 0]
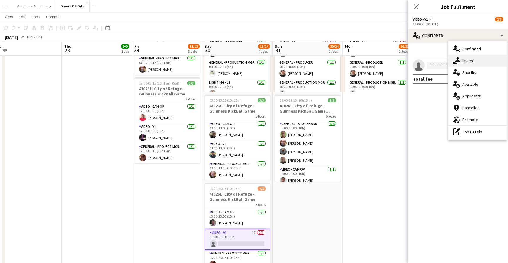
click at [474, 66] on div "single-neutral-actions-share-1 Invited" at bounding box center [477, 61] width 58 height 12
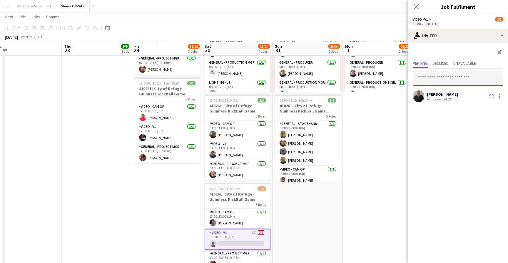
click at [440, 76] on input "text" at bounding box center [458, 78] width 91 height 15
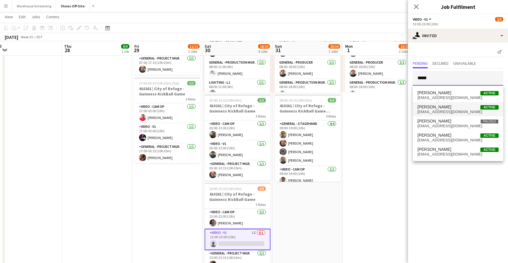
type input "*****"
click at [443, 105] on span "[PERSON_NAME]" at bounding box center [434, 106] width 34 height 5
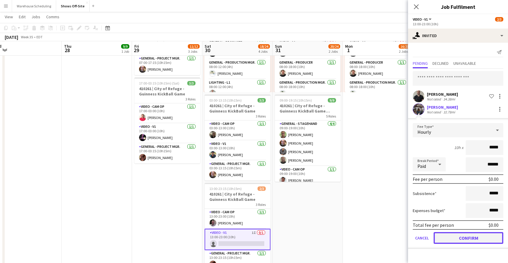
click at [462, 241] on button "Confirm" at bounding box center [469, 238] width 70 height 12
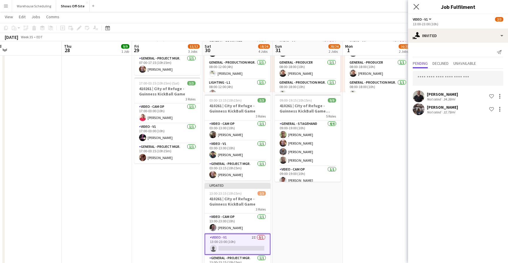
click at [420, 10] on app-icon "Close pop-in" at bounding box center [416, 7] width 9 height 9
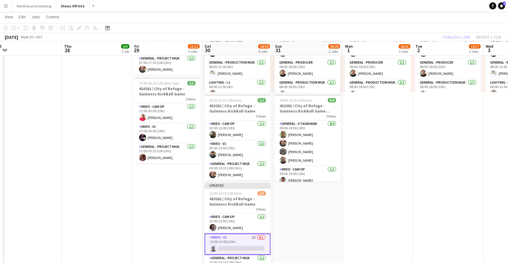
click at [454, 40] on div "Publish 1 job Revert 1 job" at bounding box center [472, 37] width 72 height 8
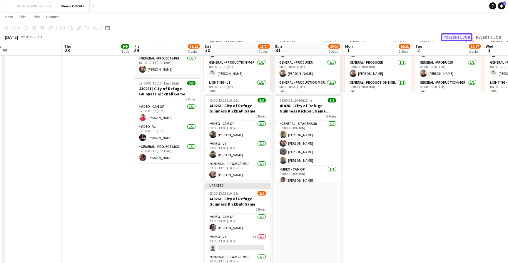
click at [454, 39] on button "Publish 1 job" at bounding box center [456, 37] width 31 height 8
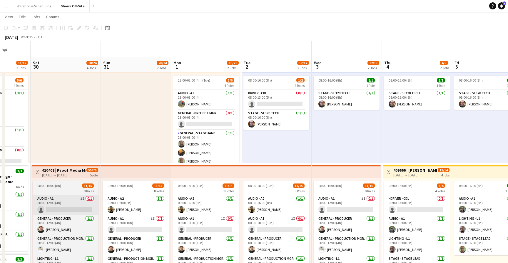
scroll to position [0, 0]
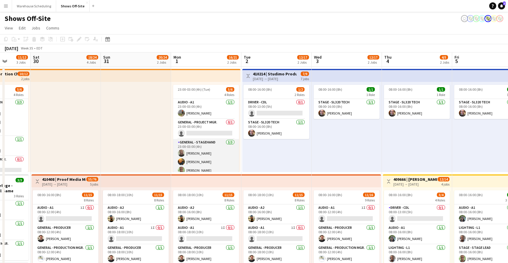
click at [200, 156] on app-card-role "General - Stagehand 3/3 23:00-03:00 (4h) Bryan Keenan Eddie Torres matthew hard…" at bounding box center [206, 157] width 66 height 37
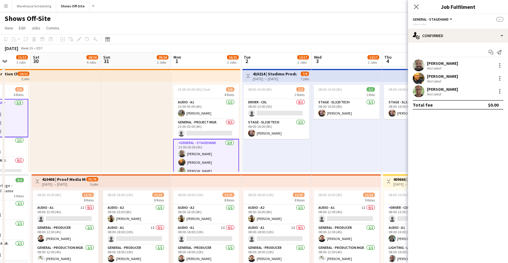
click at [197, 71] on app-top-bar at bounding box center [205, 75] width 69 height 13
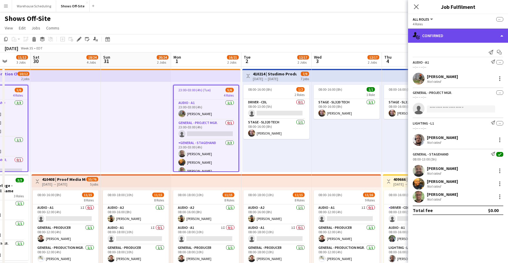
click at [459, 34] on div "single-neutral-actions-check-2 Confirmed" at bounding box center [458, 36] width 100 height 14
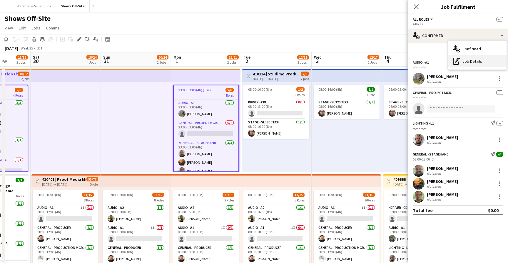
click at [481, 64] on div "pen-write Job Details" at bounding box center [477, 61] width 58 height 12
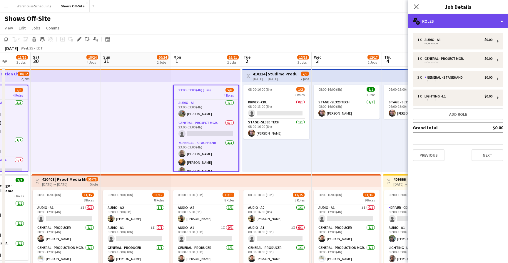
click at [467, 21] on div "multiple-users-add Roles" at bounding box center [458, 21] width 100 height 14
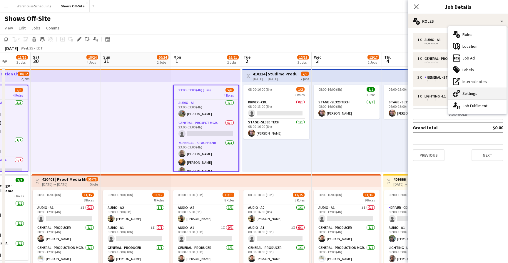
click at [467, 94] on div "cog-double-3 Settings" at bounding box center [477, 93] width 58 height 12
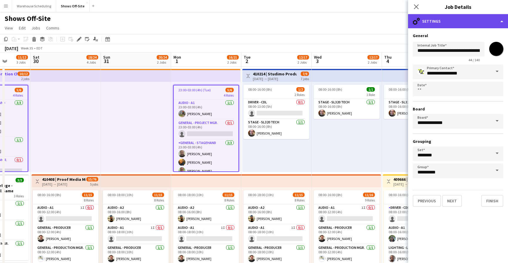
click at [439, 16] on div "cog-double-3 Settings" at bounding box center [458, 21] width 100 height 14
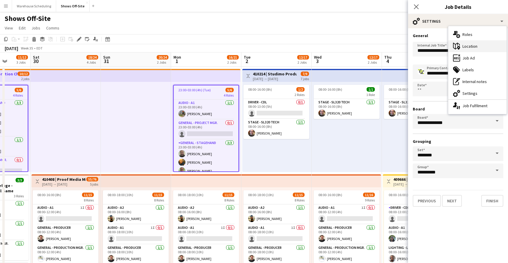
click at [460, 48] on icon "maps-pin-1" at bounding box center [456, 46] width 7 height 7
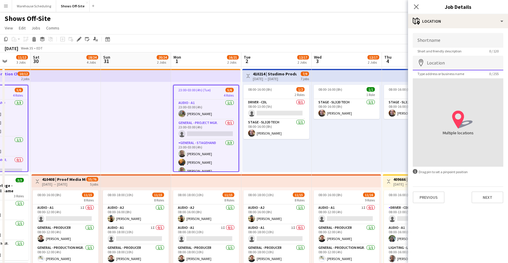
click at [438, 64] on input "Location" at bounding box center [458, 63] width 91 height 15
paste input "**********"
type input "**********"
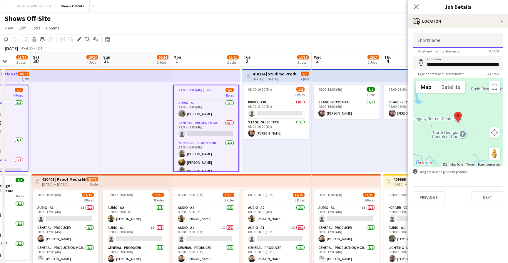
click at [433, 40] on input "Shortname" at bounding box center [458, 40] width 91 height 15
paste input "**********"
type input "**********"
click at [416, 6] on icon at bounding box center [416, 7] width 6 height 6
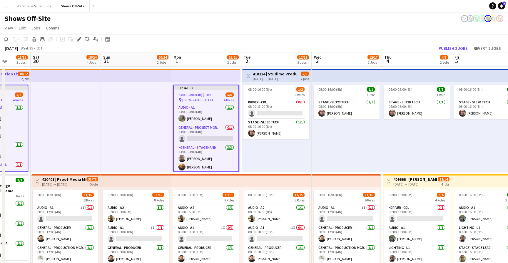
click at [415, 28] on app-page-menu "View Day view expanded Day view collapsed Month view Date picker Jump to [DATE]…" at bounding box center [254, 28] width 508 height 11
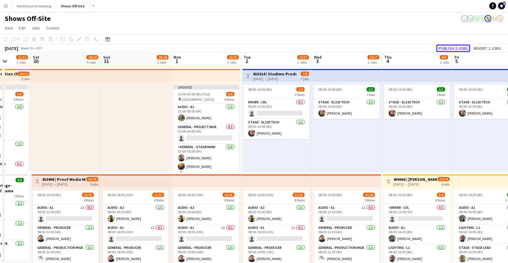
click at [459, 46] on button "Publish 2 jobs" at bounding box center [453, 48] width 34 height 8
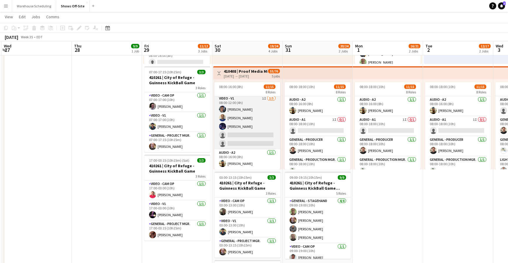
scroll to position [144, 0]
click at [254, 121] on app-card-role "Video - V1 1I 3/5 08:00-12:00 (4h) Toby Bohl Francisco Lozano Lael Camak single…" at bounding box center [247, 125] width 66 height 54
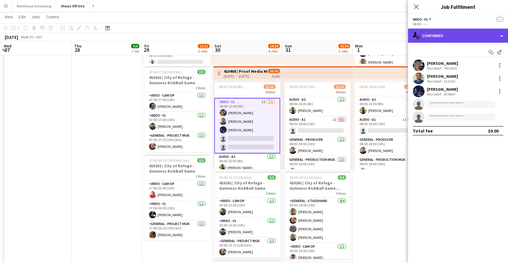
click at [439, 42] on div "single-neutral-actions-check-2 Confirmed" at bounding box center [458, 36] width 100 height 14
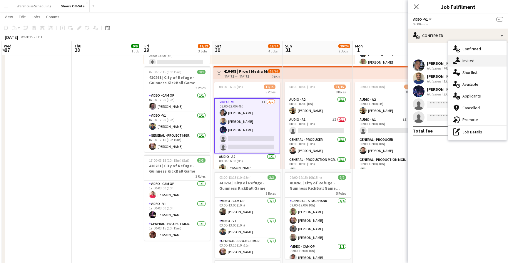
click at [467, 63] on div "single-neutral-actions-share-1 Invited" at bounding box center [477, 61] width 58 height 12
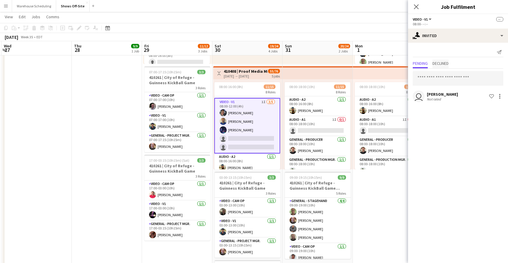
click at [444, 67] on span "Declined" at bounding box center [440, 63] width 16 height 9
click at [424, 65] on span "Pending" at bounding box center [420, 63] width 15 height 4
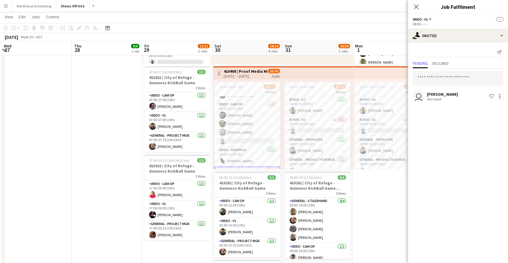
scroll to position [66, 0]
click at [240, 131] on app-card-role "Video - Cam Op 3/4 08:00-12:00 (4h) Wendell Basinger Evan Mills Alexander Burnh…" at bounding box center [247, 133] width 66 height 46
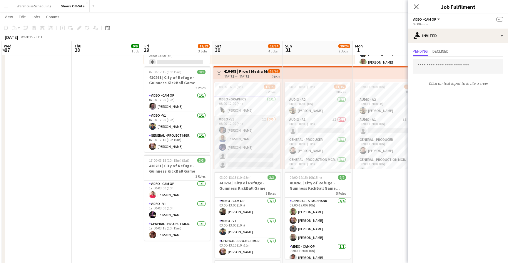
click at [246, 143] on app-card-role "Video - V1 1I 3/5 08:00-12:00 (4h) Toby Bohl Francisco Lozano Lael Camak single…" at bounding box center [247, 143] width 66 height 54
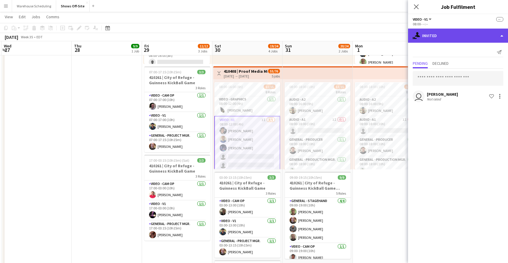
click at [456, 37] on div "single-neutral-actions-share-1 Invited" at bounding box center [458, 36] width 100 height 14
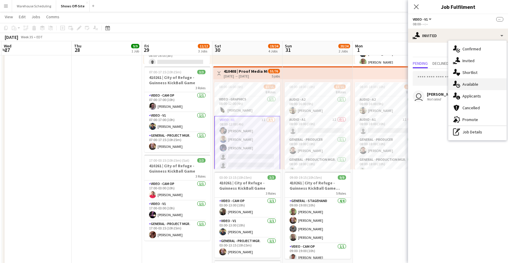
click at [472, 86] on div "single-neutral-actions-upload Available" at bounding box center [477, 84] width 58 height 12
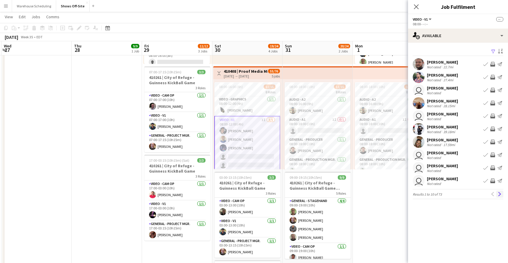
click at [500, 196] on button "Next" at bounding box center [499, 193] width 7 height 7
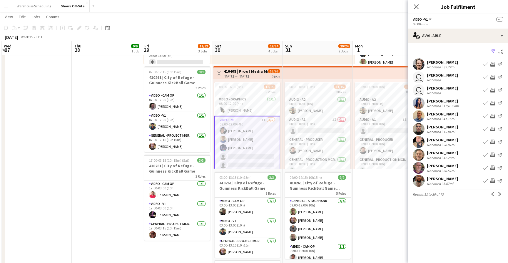
click at [500, 191] on button "Next" at bounding box center [499, 193] width 7 height 7
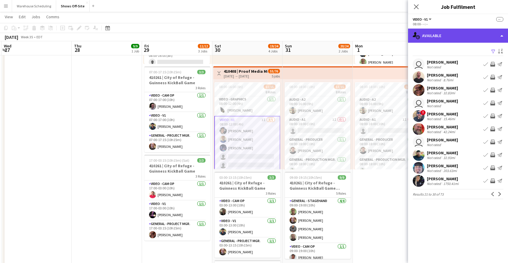
click at [444, 38] on div "single-neutral-actions-upload Available" at bounding box center [458, 36] width 100 height 14
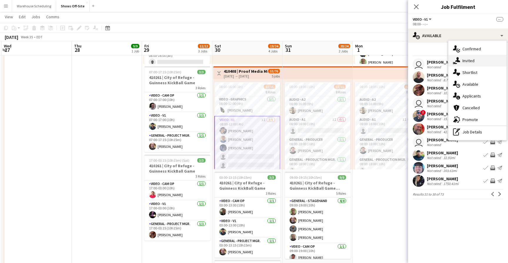
click at [457, 63] on icon "single-neutral-actions-share-1" at bounding box center [456, 60] width 7 height 7
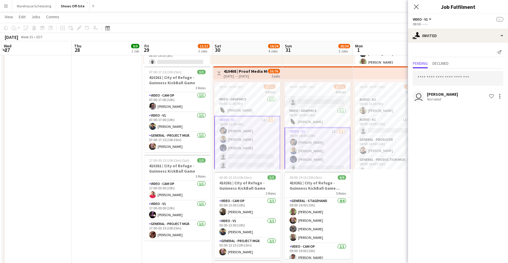
scroll to position [148, 0]
click at [431, 78] on input "text" at bounding box center [458, 78] width 91 height 15
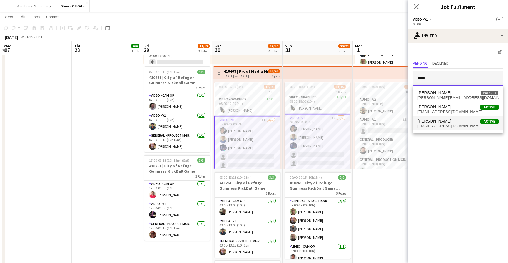
type input "****"
click at [433, 121] on span "[PERSON_NAME]" at bounding box center [434, 120] width 34 height 5
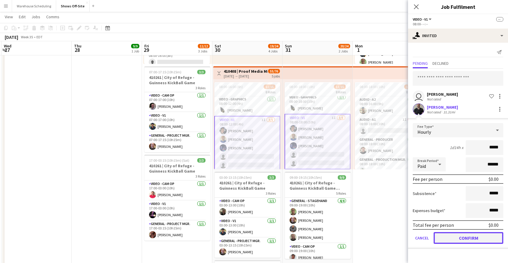
click at [458, 235] on button "Confirm" at bounding box center [469, 238] width 70 height 12
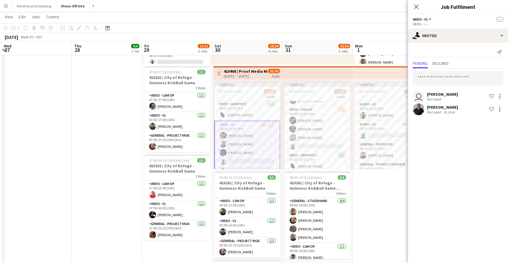
scroll to position [153, 0]
click at [417, 6] on icon at bounding box center [416, 7] width 6 height 6
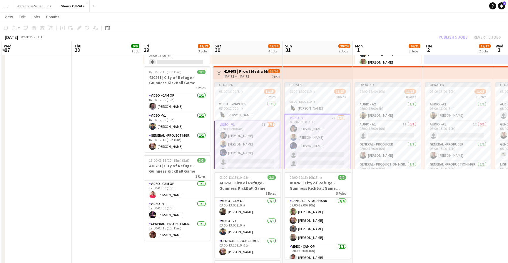
click at [445, 34] on div "Publish 5 jobs Revert 5 jobs" at bounding box center [470, 37] width 76 height 8
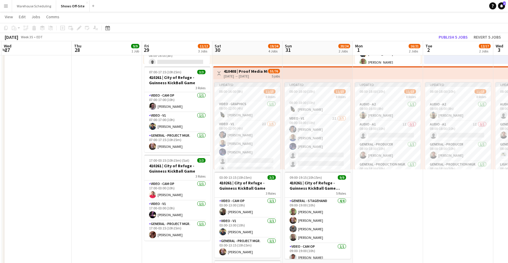
scroll to position [151, 0]
click at [447, 36] on button "Publish 5 jobs" at bounding box center [453, 37] width 34 height 8
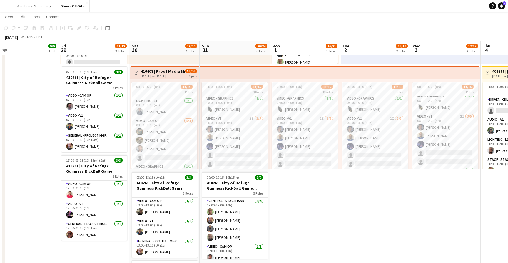
scroll to position [55, 0]
click at [178, 134] on app-card-role "Video - Cam Op 3/4 08:00-12:00 (4h) Wendell Basinger Evan Mills Alexander Burnh…" at bounding box center [164, 144] width 66 height 46
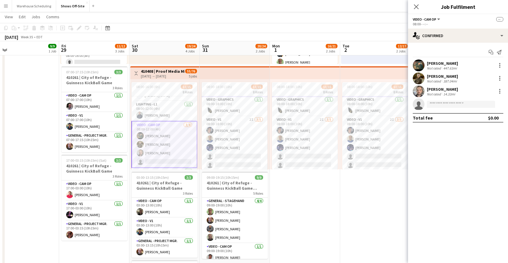
scroll to position [130, 0]
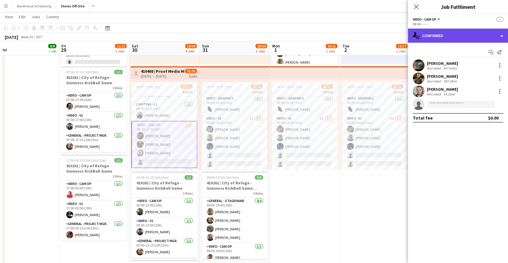
click at [462, 33] on div "single-neutral-actions-check-2 Confirmed" at bounding box center [458, 36] width 100 height 14
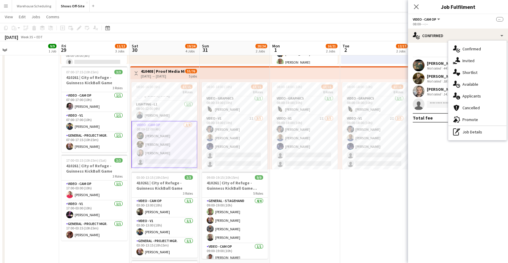
click at [465, 62] on div "single-neutral-actions-share-1 Invited" at bounding box center [477, 61] width 58 height 12
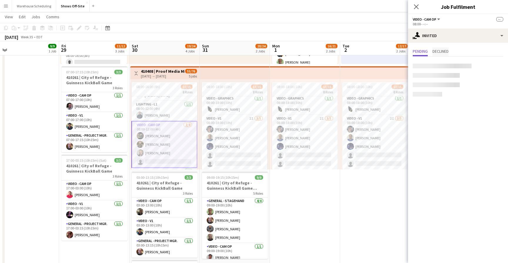
click at [437, 52] on span "Declined" at bounding box center [440, 51] width 16 height 4
click at [424, 53] on span "Pending" at bounding box center [420, 51] width 15 height 4
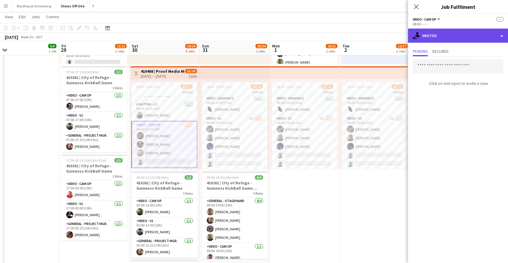
click at [448, 36] on div "single-neutral-actions-share-1 Invited" at bounding box center [458, 36] width 100 height 14
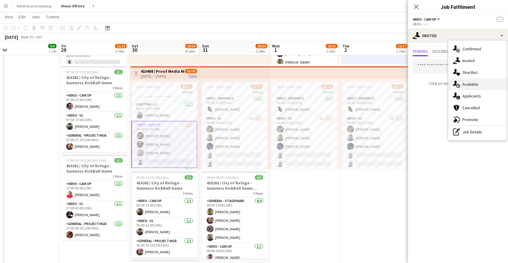
click at [465, 84] on div "single-neutral-actions-upload Available" at bounding box center [477, 84] width 58 height 12
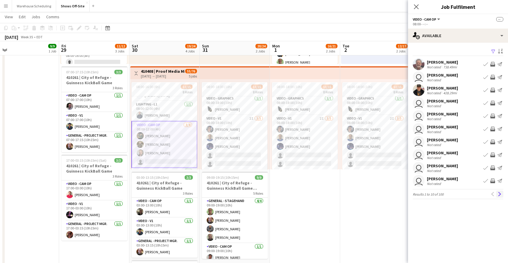
click at [501, 193] on app-icon "Next" at bounding box center [500, 194] width 4 height 4
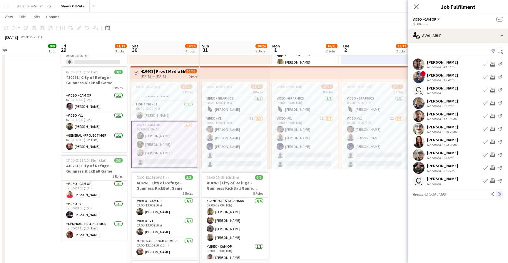
click at [501, 193] on app-icon "Next" at bounding box center [500, 194] width 4 height 4
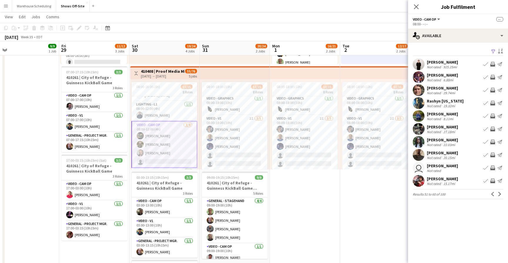
click at [416, 181] on app-user-avatar at bounding box center [419, 181] width 12 height 12
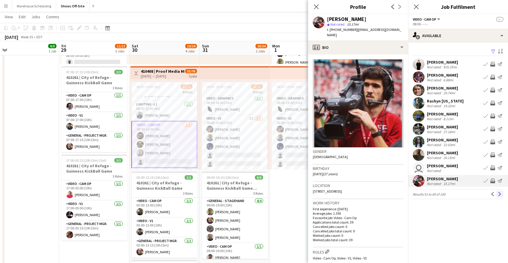
click at [498, 192] on app-icon "Next" at bounding box center [500, 194] width 4 height 4
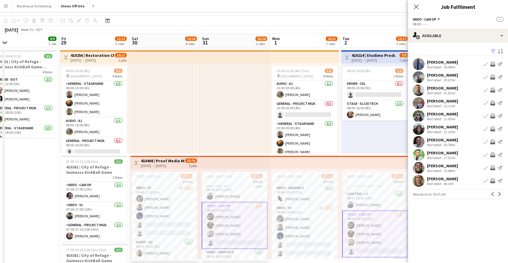
scroll to position [2, 0]
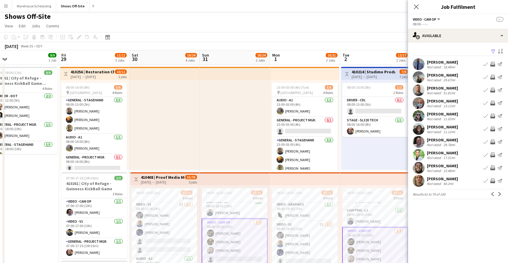
click at [175, 178] on h3 "410408 | Proof Media Mix - Virgin Cruise 2025" at bounding box center [163, 176] width 44 height 5
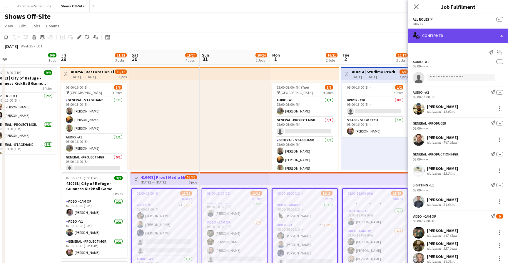
click at [450, 41] on div "single-neutral-actions-check-2 Confirmed" at bounding box center [458, 36] width 100 height 14
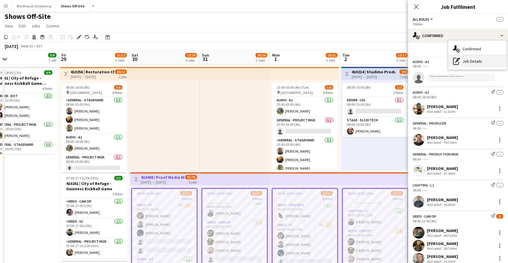
click at [464, 62] on div "pen-write Job Details" at bounding box center [477, 61] width 58 height 12
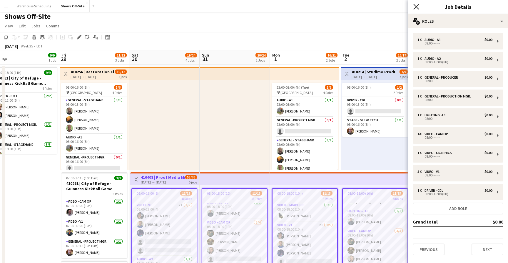
click at [416, 5] on icon "Close pop-in" at bounding box center [416, 7] width 6 height 6
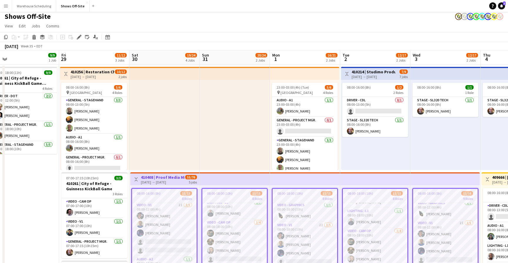
click at [364, 27] on app-page-menu "View Day view expanded Day view collapsed Month view Date picker Jump to [DATE]…" at bounding box center [254, 26] width 508 height 11
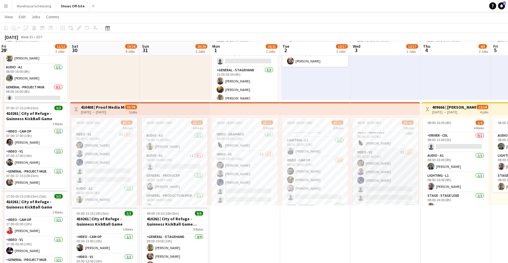
scroll to position [167, 0]
click at [375, 200] on app-card-role "Driver - CDL 0/1 08:00-16:00 (8h) single-neutral-actions" at bounding box center [386, 195] width 66 height 20
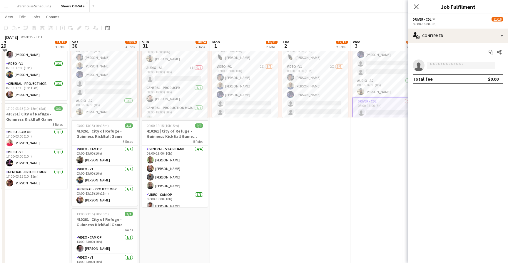
scroll to position [155, 0]
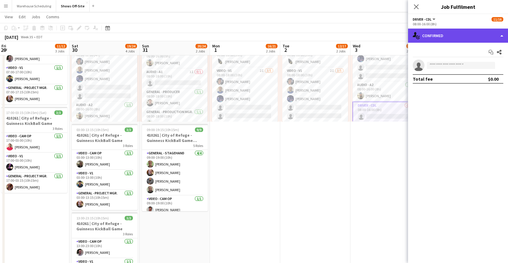
click at [456, 36] on div "single-neutral-actions-check-2 Confirmed" at bounding box center [458, 36] width 100 height 14
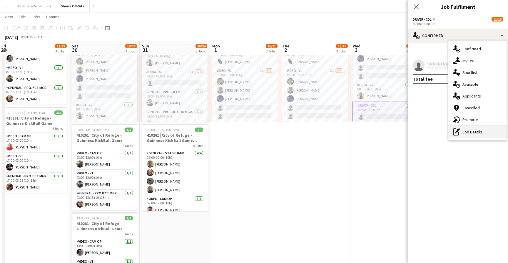
click at [475, 129] on div "pen-write Job Details" at bounding box center [477, 132] width 58 height 12
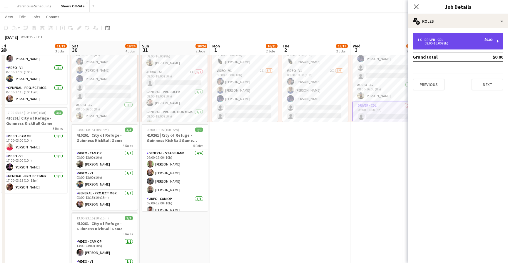
click at [454, 44] on div "08:00-16:00 (8h)" at bounding box center [454, 43] width 75 height 3
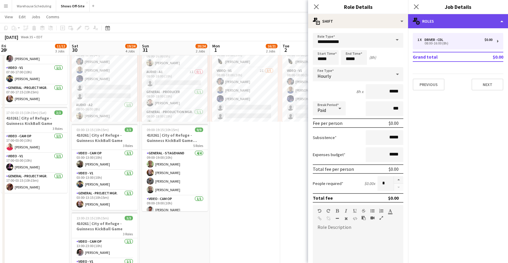
click at [458, 22] on div "multiple-users-add Roles" at bounding box center [458, 21] width 100 height 14
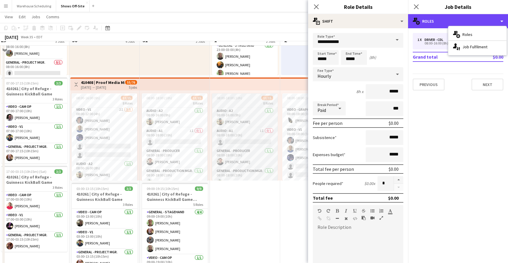
scroll to position [110, 0]
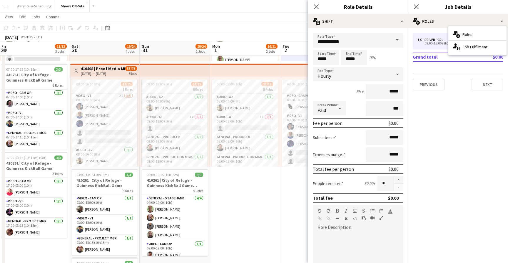
click at [243, 71] on app-top-bar at bounding box center [245, 70] width 70 height 13
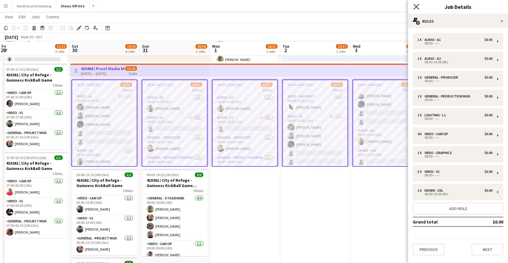
click at [414, 5] on icon "Close pop-in" at bounding box center [416, 7] width 6 height 6
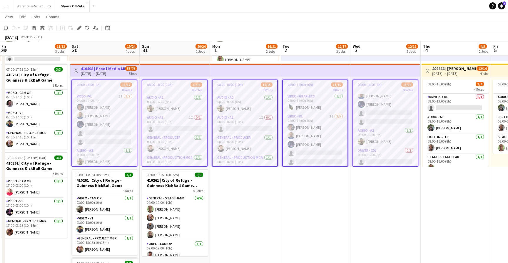
click at [294, 182] on app-date-cell "Toggle View 410214 | Studimo Productions 09-02-2025 → 09-08-2025 7/9 7 jobs 08:…" at bounding box center [315, 200] width 70 height 488
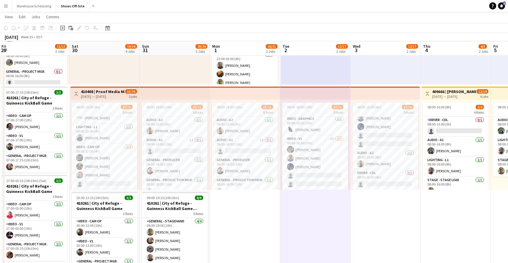
scroll to position [59, 0]
click at [102, 158] on app-card-role "Video - Cam Op 3/4 08:00-12:00 (4h) Wendell Basinger Evan Mills Alexander Burnh…" at bounding box center [104, 161] width 66 height 46
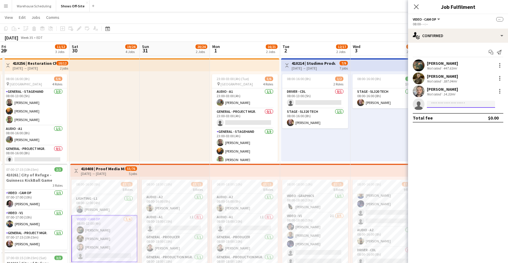
click at [433, 105] on input at bounding box center [461, 104] width 68 height 7
type input "****"
click at [464, 121] on span "+18038078508" at bounding box center [461, 122] width 59 height 5
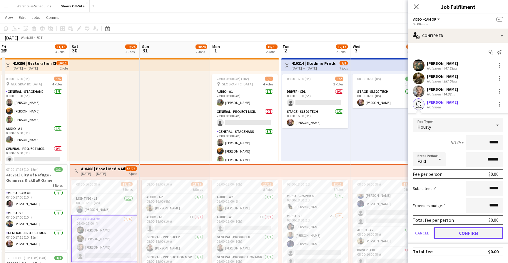
click at [457, 231] on button "Confirm" at bounding box center [469, 233] width 70 height 12
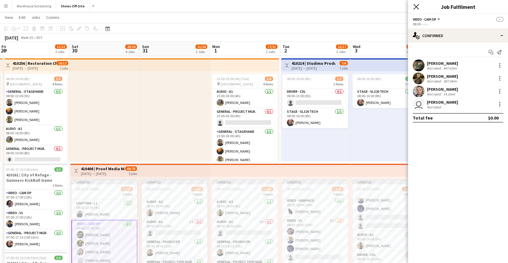
click at [417, 8] on icon "Close pop-in" at bounding box center [416, 7] width 6 height 6
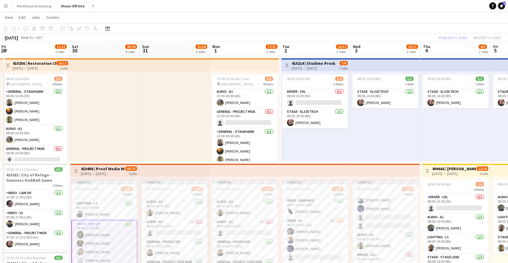
click at [442, 19] on app-page-menu "View Day view expanded Day view collapsed Month view Date picker Jump to [DATE]…" at bounding box center [254, 17] width 508 height 11
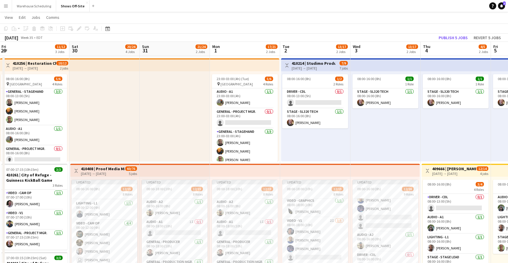
click at [453, 42] on app-board-header-date "Thu 4 4/5 2 Jobs" at bounding box center [456, 49] width 70 height 14
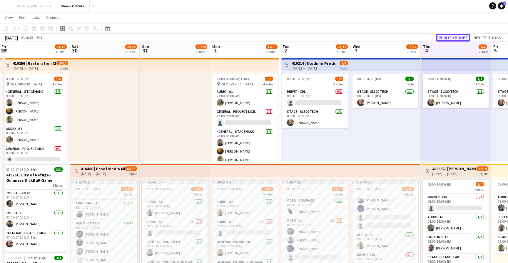
click at [454, 37] on button "Publish 5 jobs" at bounding box center [453, 38] width 34 height 8
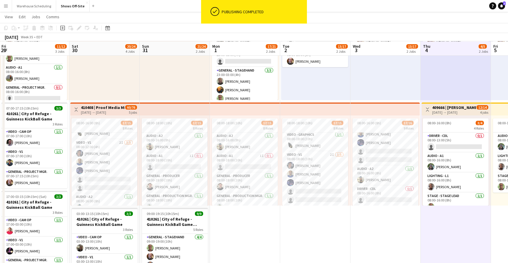
scroll to position [147, 0]
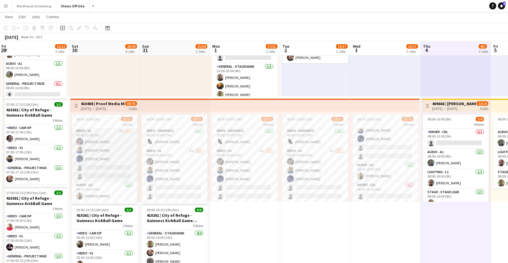
click at [123, 146] on app-card-role "Video - V1 2I 3/5 08:00-12:00 (4h) Toby Bohl Francisco Lozano Lael Camak single…" at bounding box center [104, 154] width 66 height 54
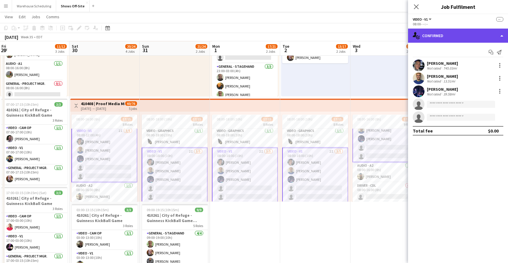
click at [475, 33] on div "single-neutral-actions-check-2 Confirmed" at bounding box center [458, 36] width 100 height 14
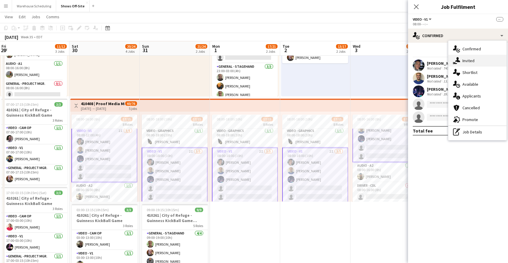
click at [478, 57] on div "single-neutral-actions-share-1 Invited" at bounding box center [477, 61] width 58 height 12
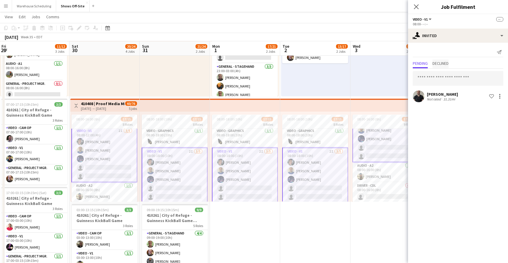
click at [438, 63] on span "Declined" at bounding box center [440, 63] width 16 height 4
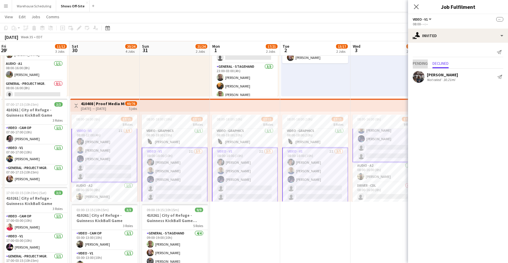
click at [423, 64] on span "Pending" at bounding box center [420, 63] width 15 height 4
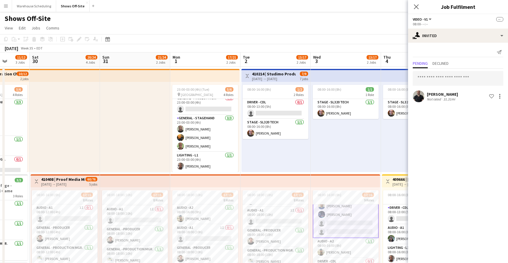
scroll to position [0, 192]
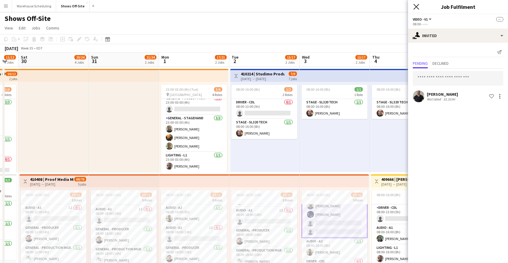
click at [413, 7] on icon "Close pop-in" at bounding box center [416, 7] width 6 height 6
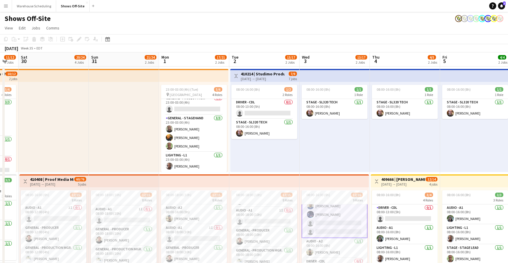
click at [355, 139] on div "08:00-16:00 (8h) 1/1 1 Role Stage - SL320 Tech 1/1 08:00-16:00 (8h) Matt LeBlanc" at bounding box center [335, 127] width 70 height 90
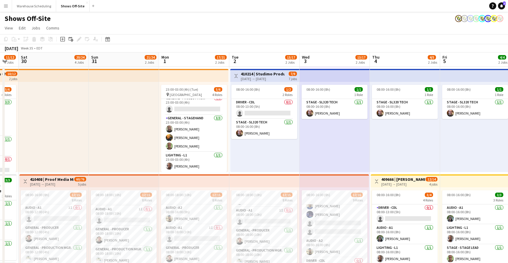
click at [355, 139] on div "08:00-16:00 (8h) 1/1 1 Role Stage - SL320 Tech 1/1 08:00-16:00 (8h) Matt LeBlanc" at bounding box center [335, 127] width 70 height 90
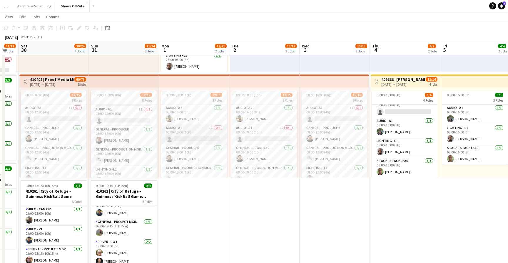
scroll to position [0, 193]
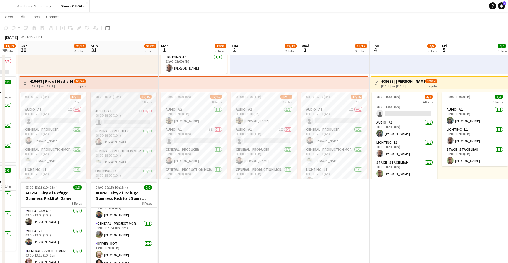
click at [117, 103] on div "8 Roles" at bounding box center [124, 101] width 66 height 5
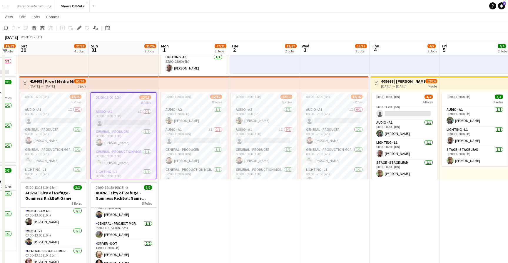
click at [117, 112] on app-card-role "Audio - A1 1I 0/1 08:00-18:00 (10h) single-neutral-actions" at bounding box center [123, 118] width 65 height 20
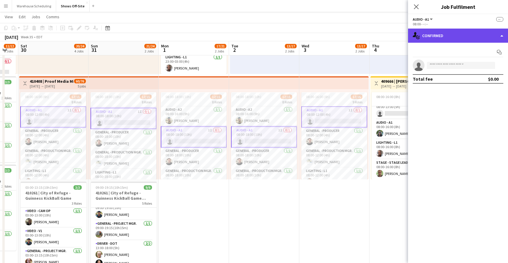
click at [477, 35] on div "single-neutral-actions-check-2 Confirmed" at bounding box center [458, 36] width 100 height 14
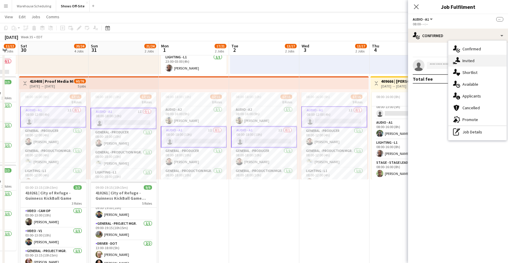
click at [481, 55] on div "single-neutral-actions-share-1 Invited" at bounding box center [477, 61] width 58 height 12
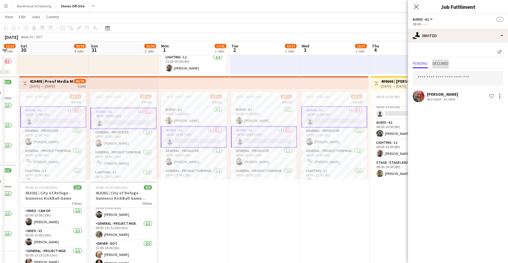
click at [444, 62] on span "Declined" at bounding box center [440, 63] width 16 height 4
click at [420, 63] on span "Pending" at bounding box center [420, 63] width 15 height 4
click at [295, 196] on app-date-cell "Toggle View 410214 | Studimo Productions 09-02-2025 → 09-08-2025 7/9 7 jobs 08:…" at bounding box center [264, 213] width 70 height 488
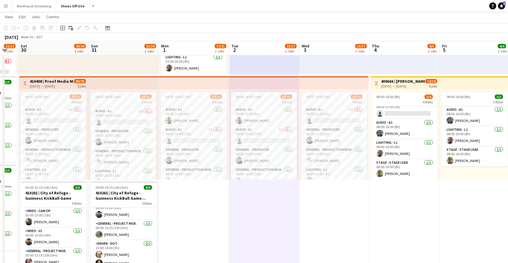
click at [295, 196] on app-date-cell "Toggle View 410214 | Studimo Productions 09-02-2025 → 09-08-2025 7/9 7 jobs 08:…" at bounding box center [264, 213] width 70 height 488
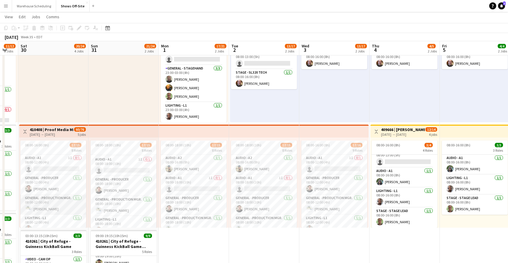
scroll to position [49, 0]
click at [35, 208] on app-card-role "General - Production Mgr. 1/1 08:00-12:00 (4h) Cosbie Hollenbeck" at bounding box center [53, 204] width 66 height 20
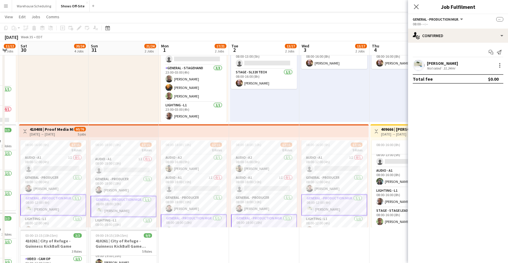
click at [418, 60] on app-user-avatar at bounding box center [419, 65] width 12 height 12
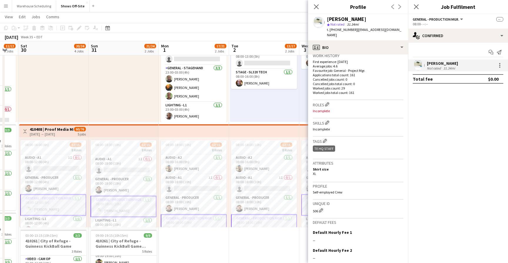
scroll to position [144, 0]
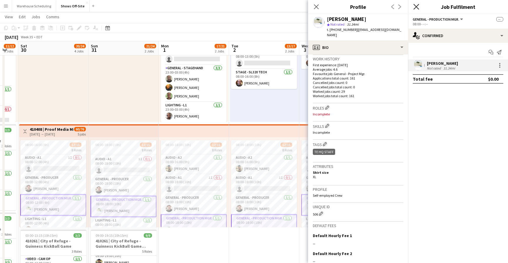
click at [418, 6] on icon "Close pop-in" at bounding box center [416, 7] width 6 height 6
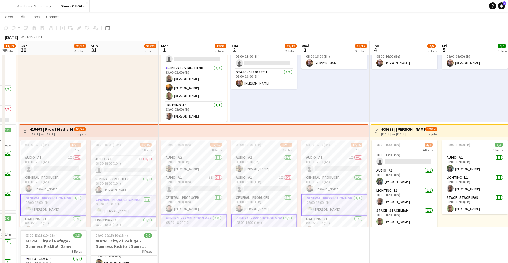
click at [138, 74] on div at bounding box center [123, 77] width 70 height 90
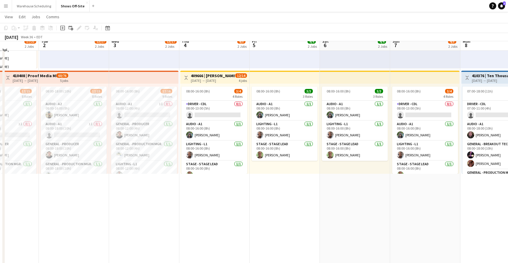
scroll to position [71, 0]
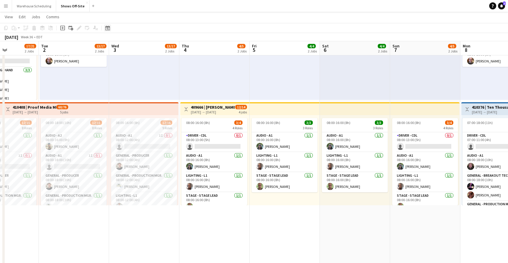
click at [108, 29] on icon "Date picker" at bounding box center [107, 28] width 5 height 5
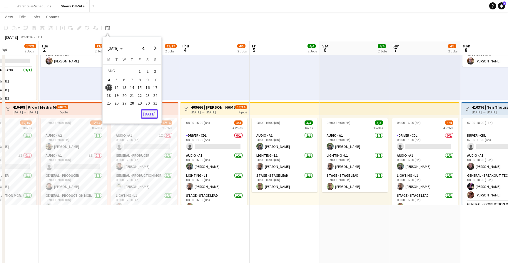
click at [154, 112] on button "[DATE]" at bounding box center [149, 113] width 17 height 9
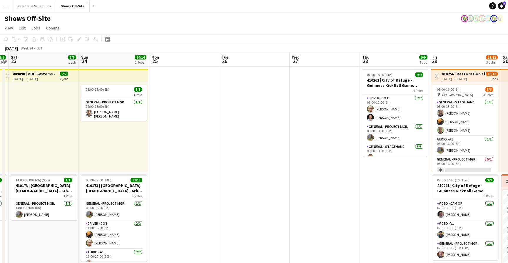
scroll to position [0, 164]
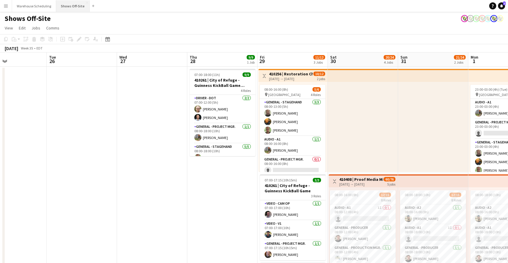
click at [66, 4] on button "Shows Off-Site Close" at bounding box center [73, 5] width 34 height 11
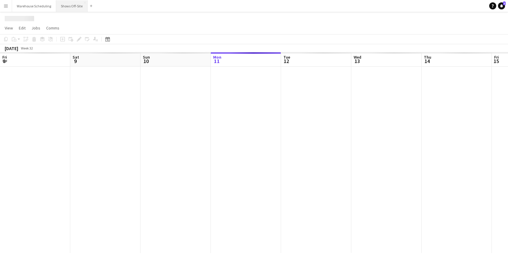
scroll to position [0, 141]
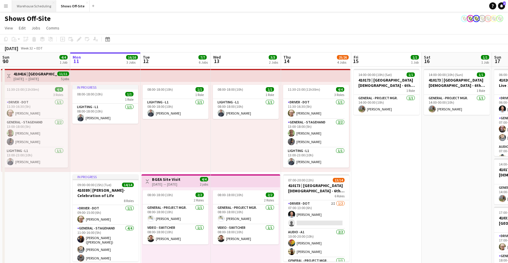
click at [25, 6] on button "Warehouse Scheduling Close" at bounding box center [34, 5] width 44 height 11
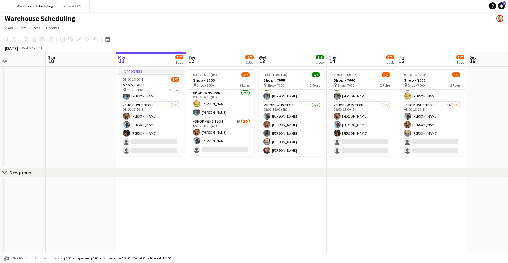
click at [5, 8] on button "Menu" at bounding box center [6, 6] width 12 height 12
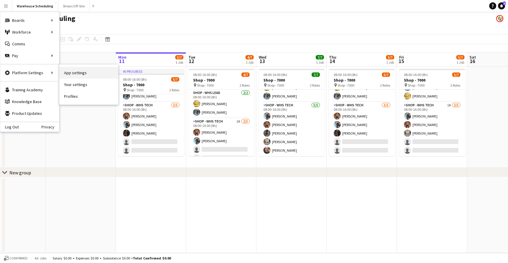
click at [82, 76] on link "App settings" at bounding box center [88, 73] width 59 height 12
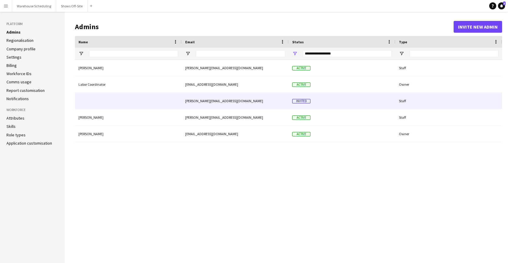
click at [362, 97] on div "Invited" at bounding box center [342, 101] width 107 height 16
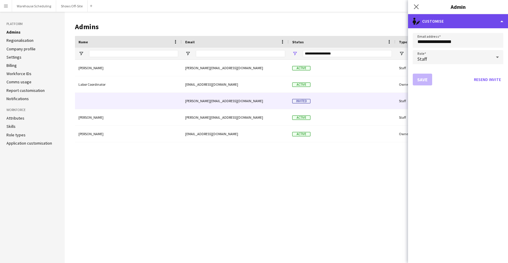
click at [496, 20] on div "single-neutral-actions-edit-1 Customise" at bounding box center [458, 21] width 100 height 14
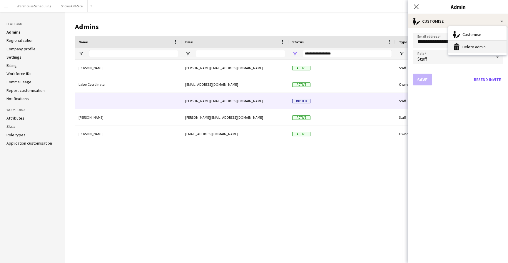
click at [485, 46] on button "Delete admin Delete admin" at bounding box center [477, 47] width 58 height 12
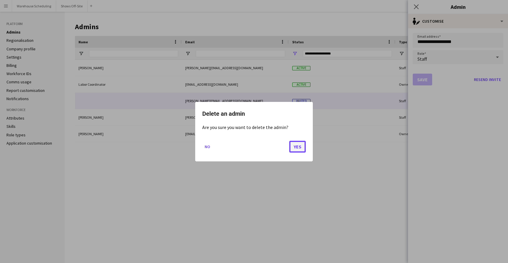
click at [299, 145] on button "Yes" at bounding box center [297, 146] width 16 height 12
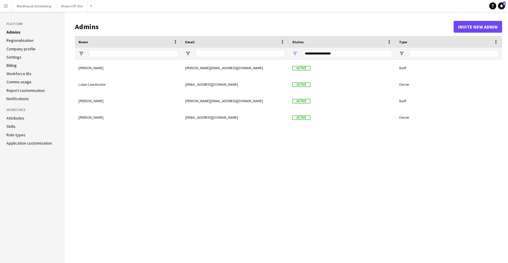
click at [12, 66] on link "Billing" at bounding box center [11, 65] width 10 height 5
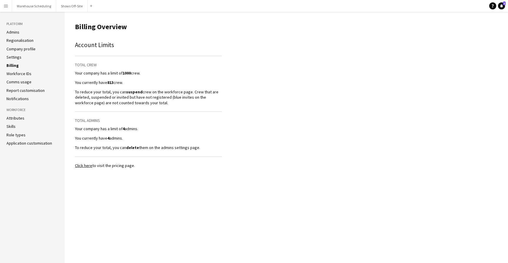
click at [23, 73] on link "Workforce IDs" at bounding box center [18, 73] width 25 height 5
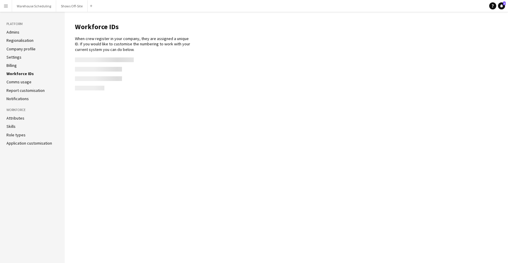
click at [21, 84] on link "Comms usage" at bounding box center [18, 81] width 25 height 5
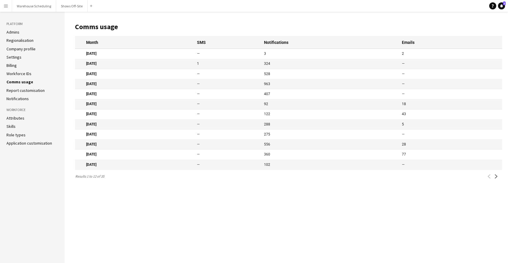
click at [21, 101] on link "Notifications" at bounding box center [17, 98] width 22 height 5
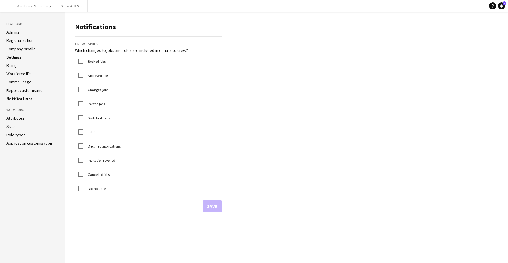
click at [14, 39] on link "Regionalisation" at bounding box center [19, 40] width 27 height 5
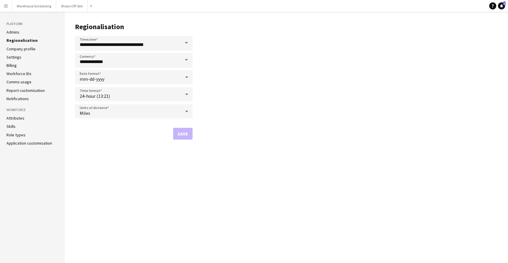
click at [14, 30] on link "Admins" at bounding box center [12, 31] width 13 height 5
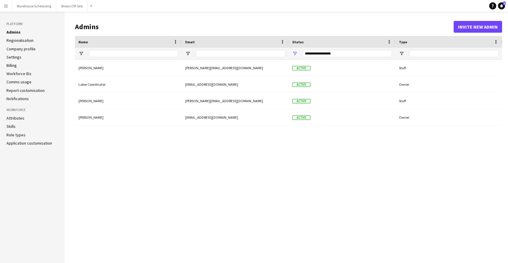
click at [15, 50] on link "Company profile" at bounding box center [20, 48] width 29 height 5
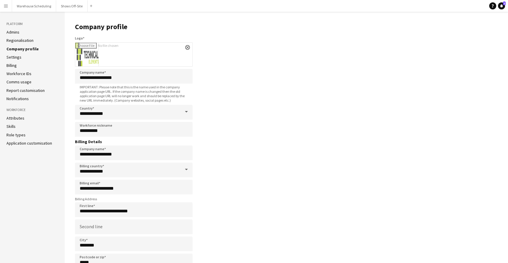
click at [14, 61] on ul "Admins Regionalisation Company profile Settings Billing Workforce IDs Comms usa…" at bounding box center [32, 65] width 52 height 72
click at [13, 80] on link "Comms usage" at bounding box center [18, 81] width 25 height 5
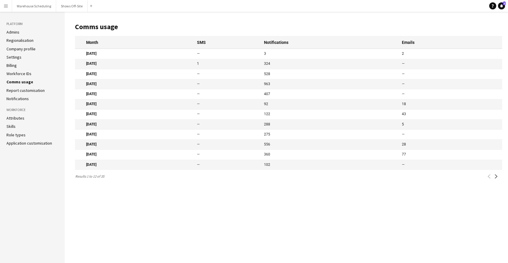
click at [18, 86] on ul "Admins Regionalisation Company profile Settings Billing Workforce IDs Comms usa…" at bounding box center [32, 65] width 52 height 72
click at [18, 87] on ul "Admins Regionalisation Company profile Settings Billing Workforce IDs Comms usa…" at bounding box center [32, 65] width 52 height 72
click at [18, 91] on link "Report customisation" at bounding box center [25, 90] width 38 height 5
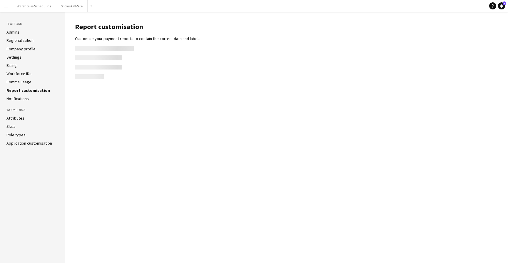
click at [17, 99] on link "Notifications" at bounding box center [17, 98] width 22 height 5
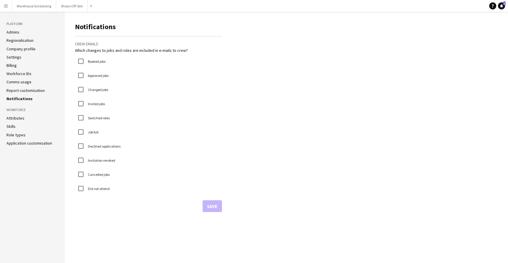
click at [16, 71] on ul "Admins Regionalisation Company profile Settings Billing Workforce IDs Comms usa…" at bounding box center [32, 65] width 52 height 72
click at [21, 46] on link "Company profile" at bounding box center [20, 48] width 29 height 5
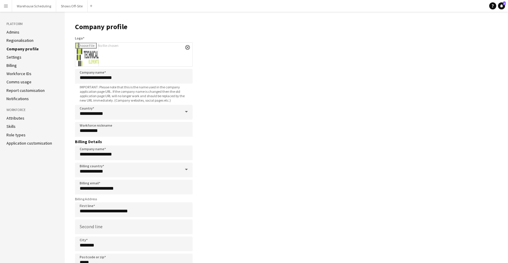
click at [34, 140] on ul "Attributes Skills Role types Application customisation" at bounding box center [32, 130] width 52 height 30
click at [34, 144] on link "Application customisation" at bounding box center [29, 142] width 46 height 5
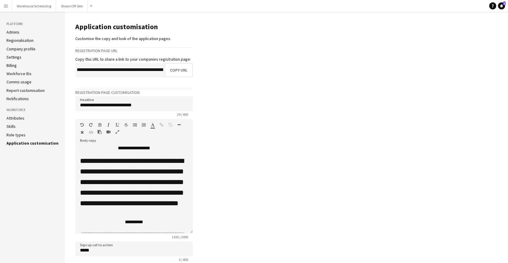
click at [16, 117] on link "Attributes" at bounding box center [15, 117] width 18 height 5
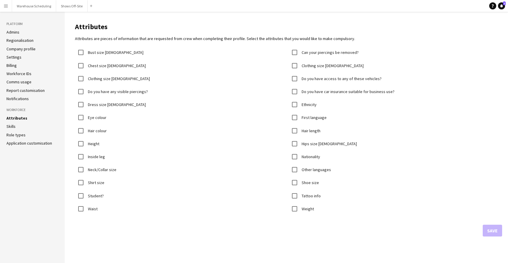
click at [3, 6] on button "Menu" at bounding box center [6, 6] width 12 height 12
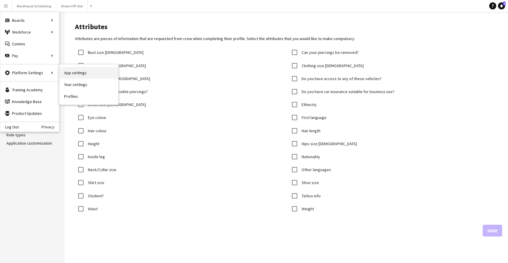
click at [75, 72] on link "App settings" at bounding box center [88, 73] width 59 height 12
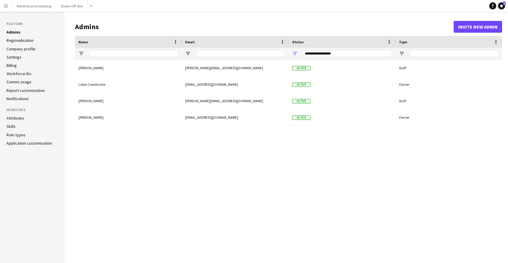
click at [19, 60] on ul "Admins Regionalisation Company profile Settings Billing Workforce IDs Comms usa…" at bounding box center [32, 65] width 52 height 72
click at [15, 56] on link "Settings" at bounding box center [13, 56] width 15 height 5
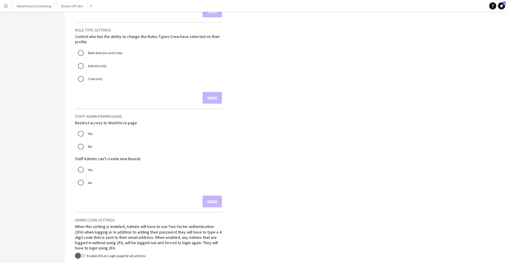
scroll to position [560, 0]
click at [98, 51] on label "Both Admins and Crew" at bounding box center [105, 51] width 36 height 9
click at [218, 97] on button "Save" at bounding box center [212, 97] width 19 height 12
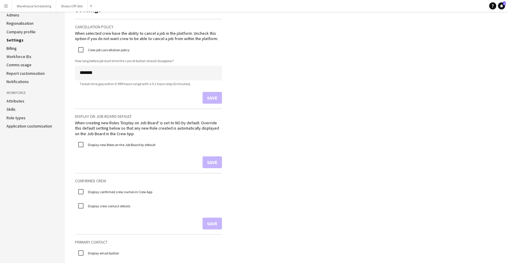
scroll to position [14, 0]
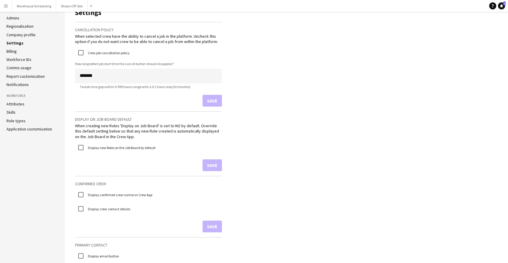
click at [12, 19] on link "Admins" at bounding box center [12, 17] width 13 height 5
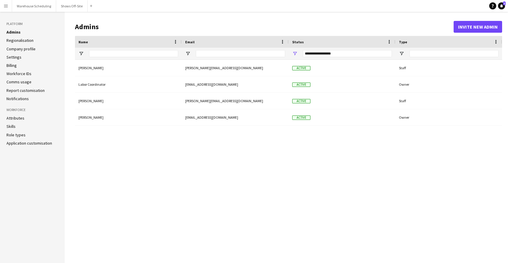
click at [16, 118] on link "Attributes" at bounding box center [15, 117] width 18 height 5
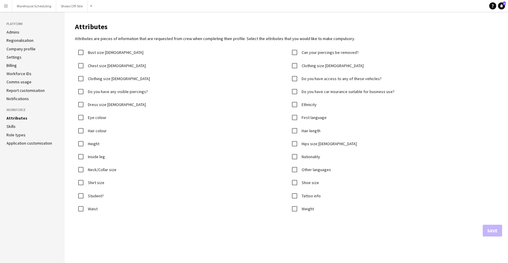
click at [10, 32] on link "Admins" at bounding box center [12, 31] width 13 height 5
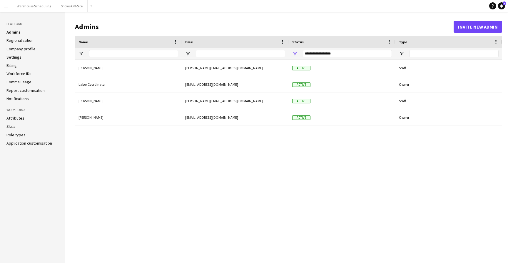
click at [6, 4] on app-icon "Menu" at bounding box center [6, 6] width 5 height 5
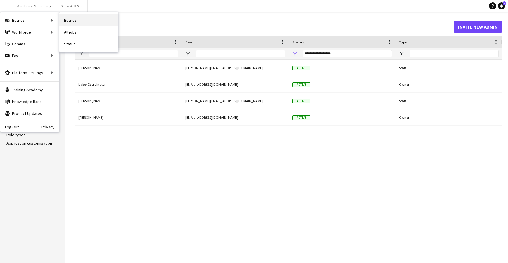
click at [88, 22] on link "Boards" at bounding box center [88, 20] width 59 height 12
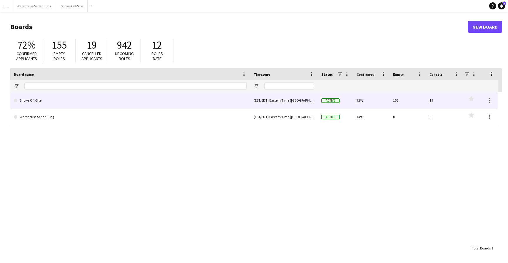
click at [111, 101] on link "Shows Off-Site" at bounding box center [130, 100] width 233 height 16
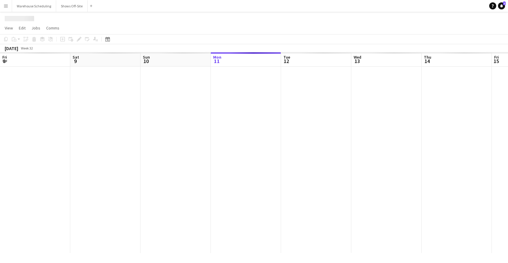
scroll to position [0, 141]
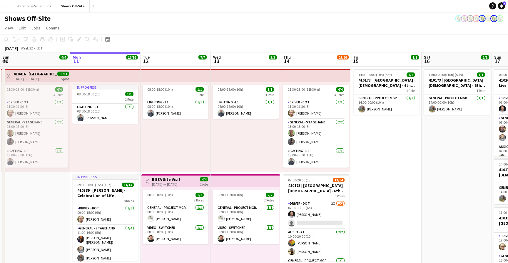
click at [1, 3] on button "Menu" at bounding box center [6, 6] width 12 height 12
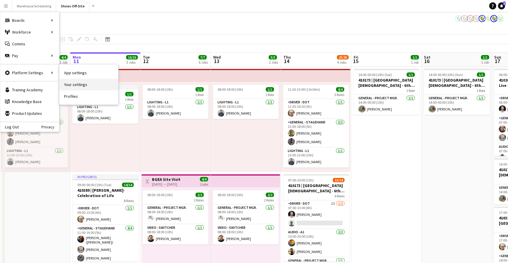
click at [78, 83] on link "Your settings" at bounding box center [88, 85] width 59 height 12
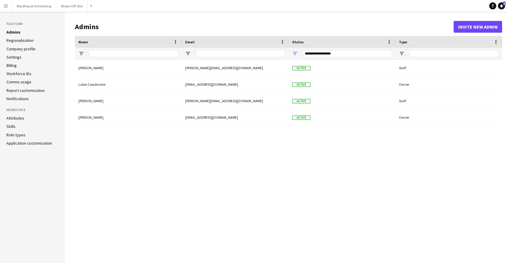
click at [22, 41] on link "Regionalisation" at bounding box center [19, 40] width 27 height 5
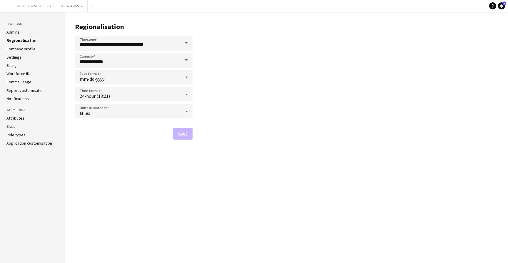
click at [21, 50] on link "Company profile" at bounding box center [20, 48] width 29 height 5
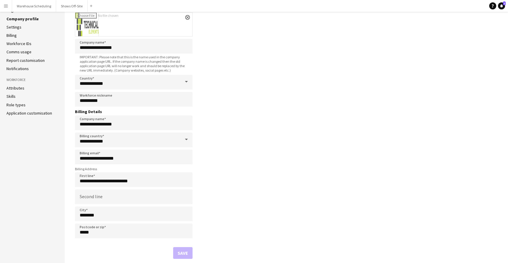
scroll to position [35, 0]
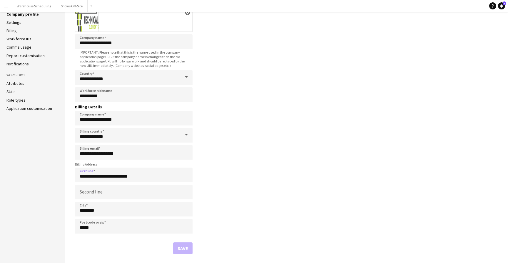
drag, startPoint x: 143, startPoint y: 176, endPoint x: 62, endPoint y: 174, distance: 81.2
click at [61, 174] on div "**********" at bounding box center [254, 119] width 508 height 285
paste input "**********"
drag, startPoint x: 133, startPoint y: 177, endPoint x: 212, endPoint y: 177, distance: 78.2
click at [212, 177] on main "**********" at bounding box center [286, 119] width 443 height 285
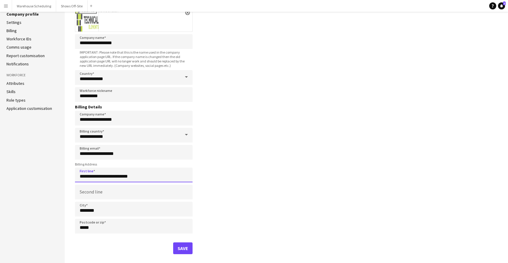
type input "**********"
drag, startPoint x: 111, startPoint y: 226, endPoint x: 54, endPoint y: 222, distance: 57.8
click at [54, 222] on div "**********" at bounding box center [254, 119] width 508 height 285
paste input "**********"
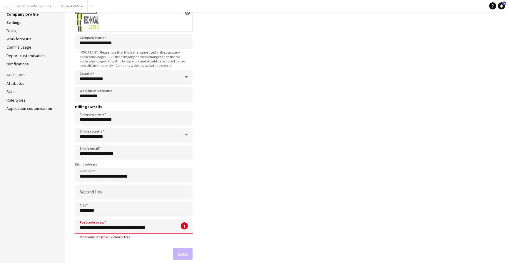
drag, startPoint x: 143, startPoint y: 227, endPoint x: 40, endPoint y: 213, distance: 103.7
click at [41, 213] on div "**********" at bounding box center [254, 122] width 508 height 291
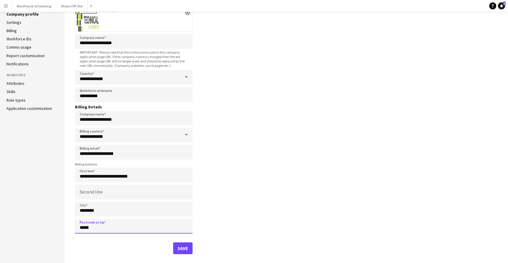
type input "*****"
drag, startPoint x: 114, startPoint y: 214, endPoint x: 46, endPoint y: 213, distance: 67.9
click at [46, 213] on div "**********" at bounding box center [254, 119] width 508 height 285
type input "*********"
click at [182, 249] on button "Save" at bounding box center [182, 248] width 19 height 12
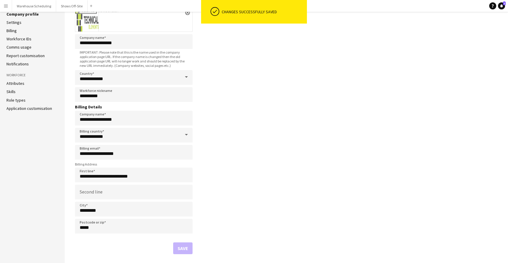
scroll to position [0, 0]
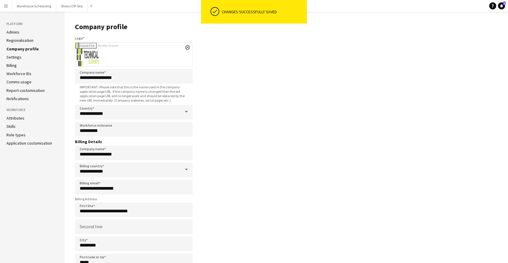
click at [4, 5] on app-icon "Menu" at bounding box center [6, 6] width 5 height 5
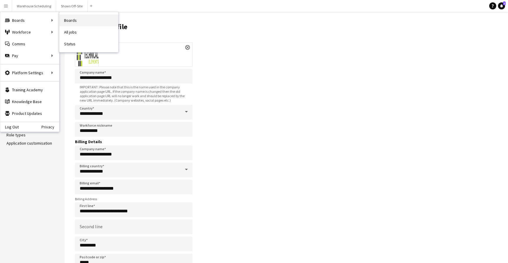
click at [79, 21] on link "Boards" at bounding box center [88, 20] width 59 height 12
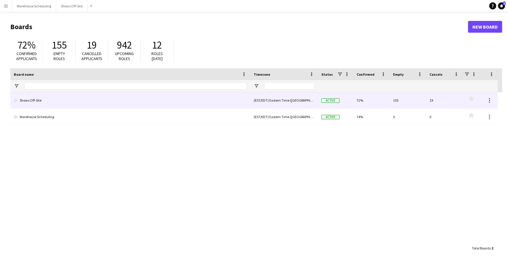
click at [64, 102] on link "Shows Off-Site" at bounding box center [130, 100] width 233 height 16
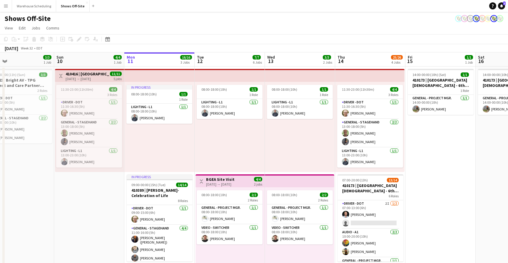
scroll to position [0, 156]
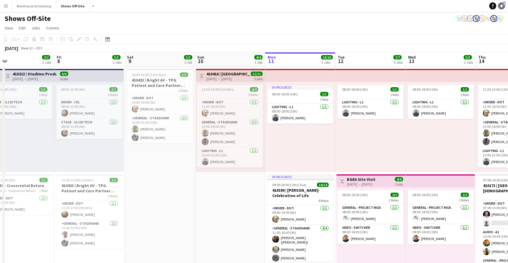
click at [505, 4] on span "3" at bounding box center [504, 3] width 3 height 4
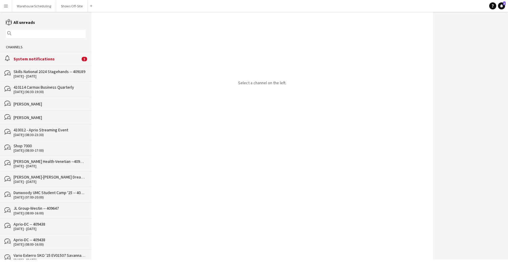
click at [66, 59] on div "System notifications" at bounding box center [47, 58] width 67 height 5
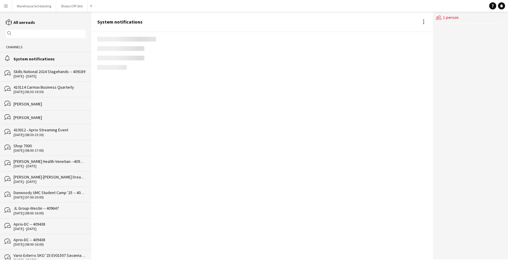
scroll to position [703, 0]
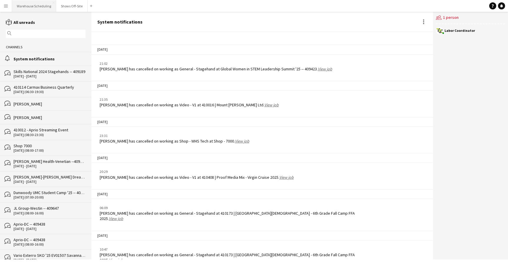
click at [35, 11] on button "Warehouse Scheduling Close" at bounding box center [34, 5] width 44 height 11
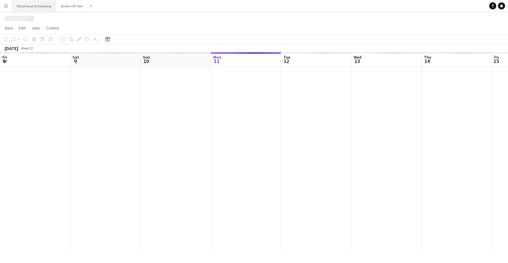
scroll to position [0, 141]
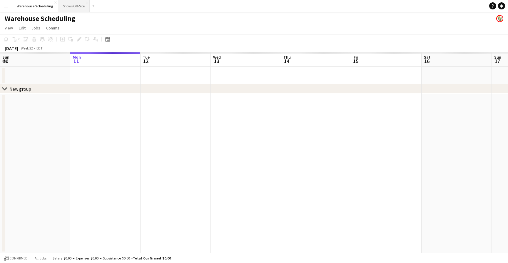
click at [66, 8] on button "Shows Off-Site Close" at bounding box center [73, 5] width 31 height 11
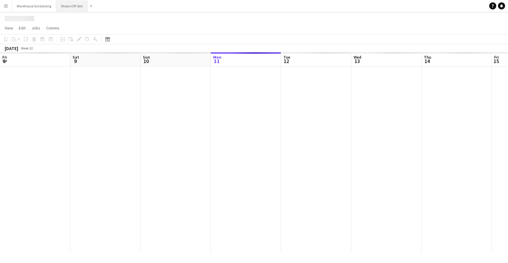
scroll to position [0, 141]
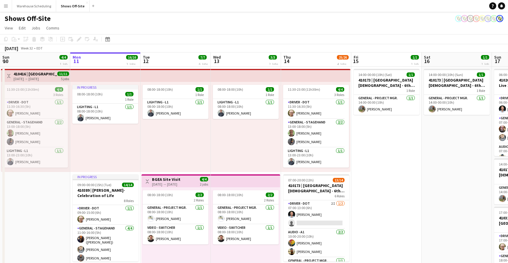
click at [7, 7] on app-icon "Menu" at bounding box center [6, 6] width 5 height 5
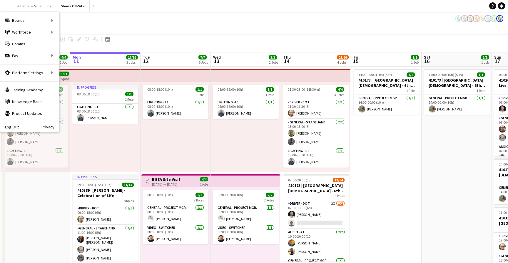
click at [118, 25] on app-page-menu "View Day view expanded Day view collapsed Month view Date picker Jump to [DATE]…" at bounding box center [254, 28] width 508 height 11
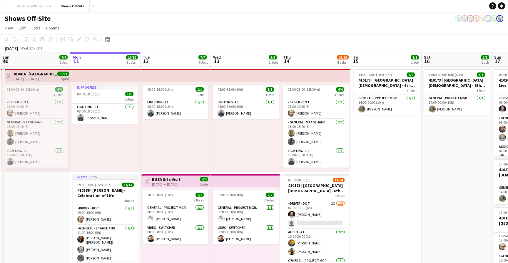
click at [3, 4] on button "Menu" at bounding box center [6, 6] width 12 height 12
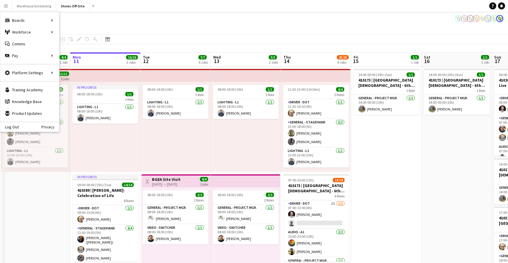
click at [134, 36] on app-toolbar "Copy Paste Paste Command V Paste with crew Command Shift V Paste linked Job [GE…" at bounding box center [254, 39] width 508 height 10
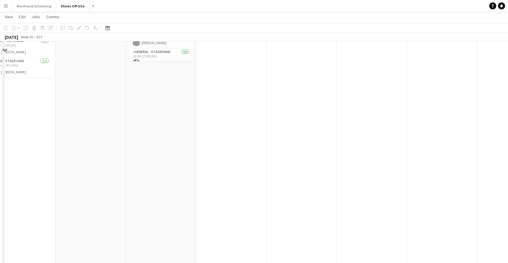
scroll to position [325, 0]
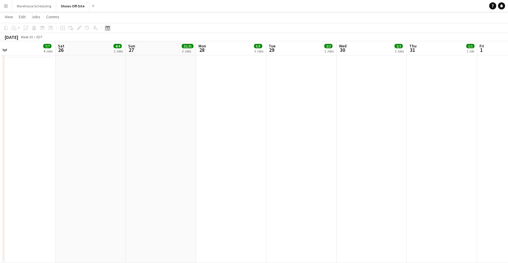
click at [107, 29] on icon at bounding box center [108, 29] width 2 height 2
click at [148, 112] on button "[DATE]" at bounding box center [149, 113] width 17 height 9
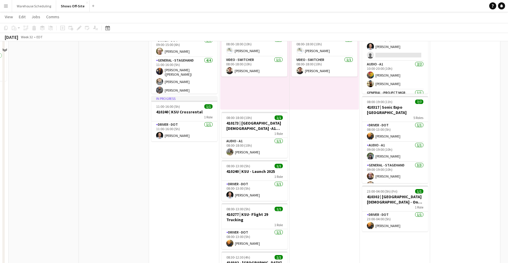
scroll to position [0, 0]
